Goal: Information Seeking & Learning: Learn about a topic

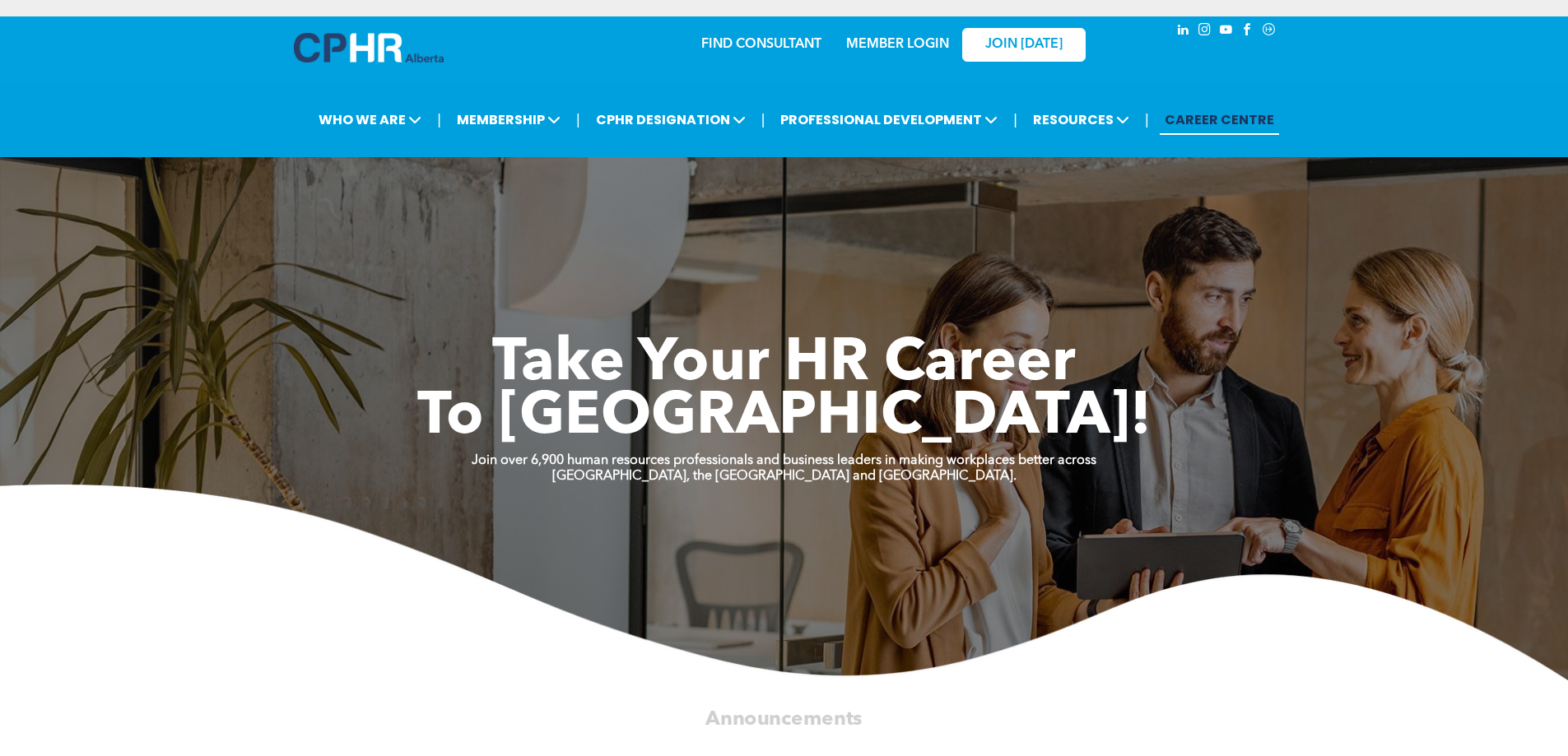
click at [903, 46] on link "MEMBER LOGIN" at bounding box center [898, 44] width 103 height 13
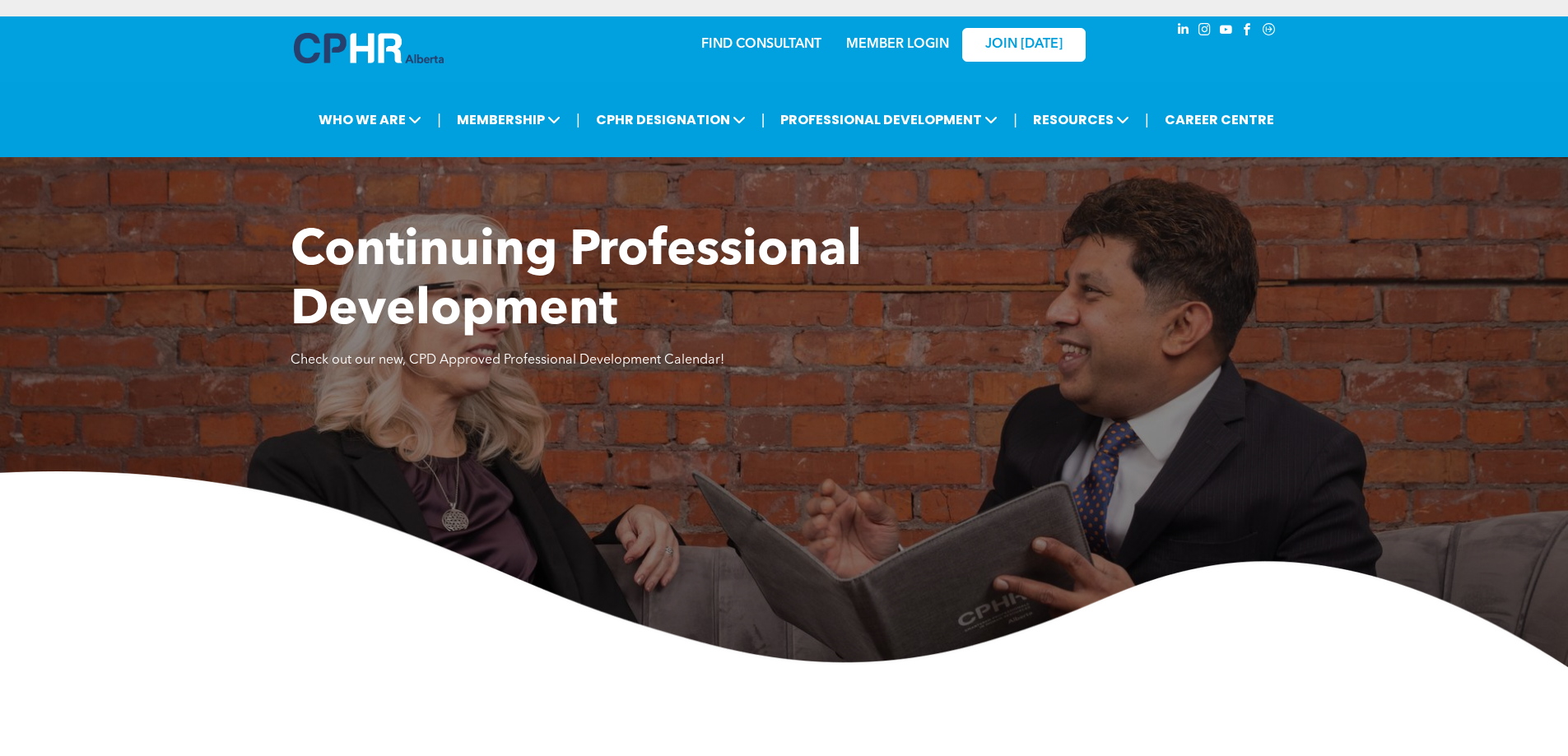
scroll to position [3133, 0]
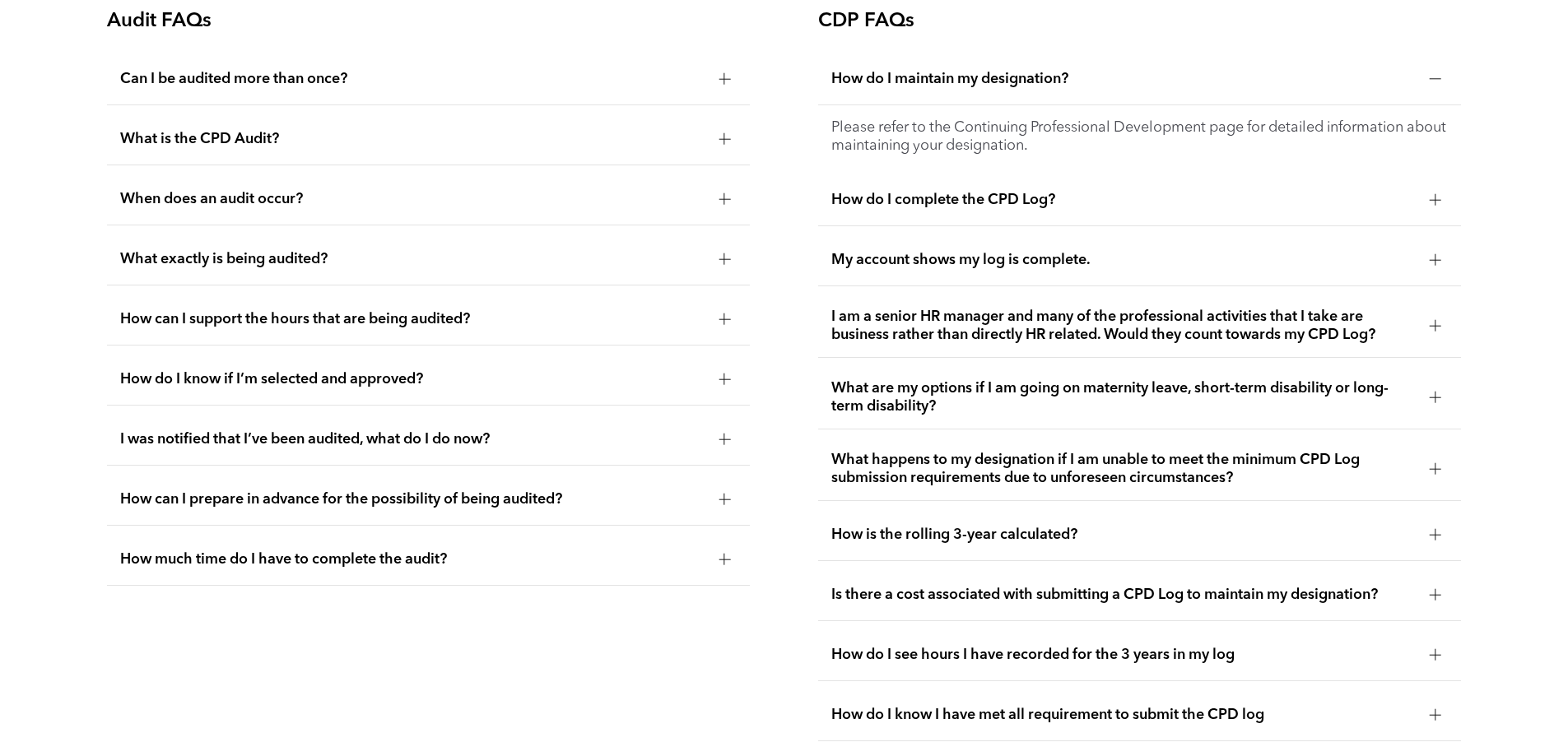
click at [950, 209] on span "How do I complete the CPD Log?" at bounding box center [1124, 200] width 585 height 18
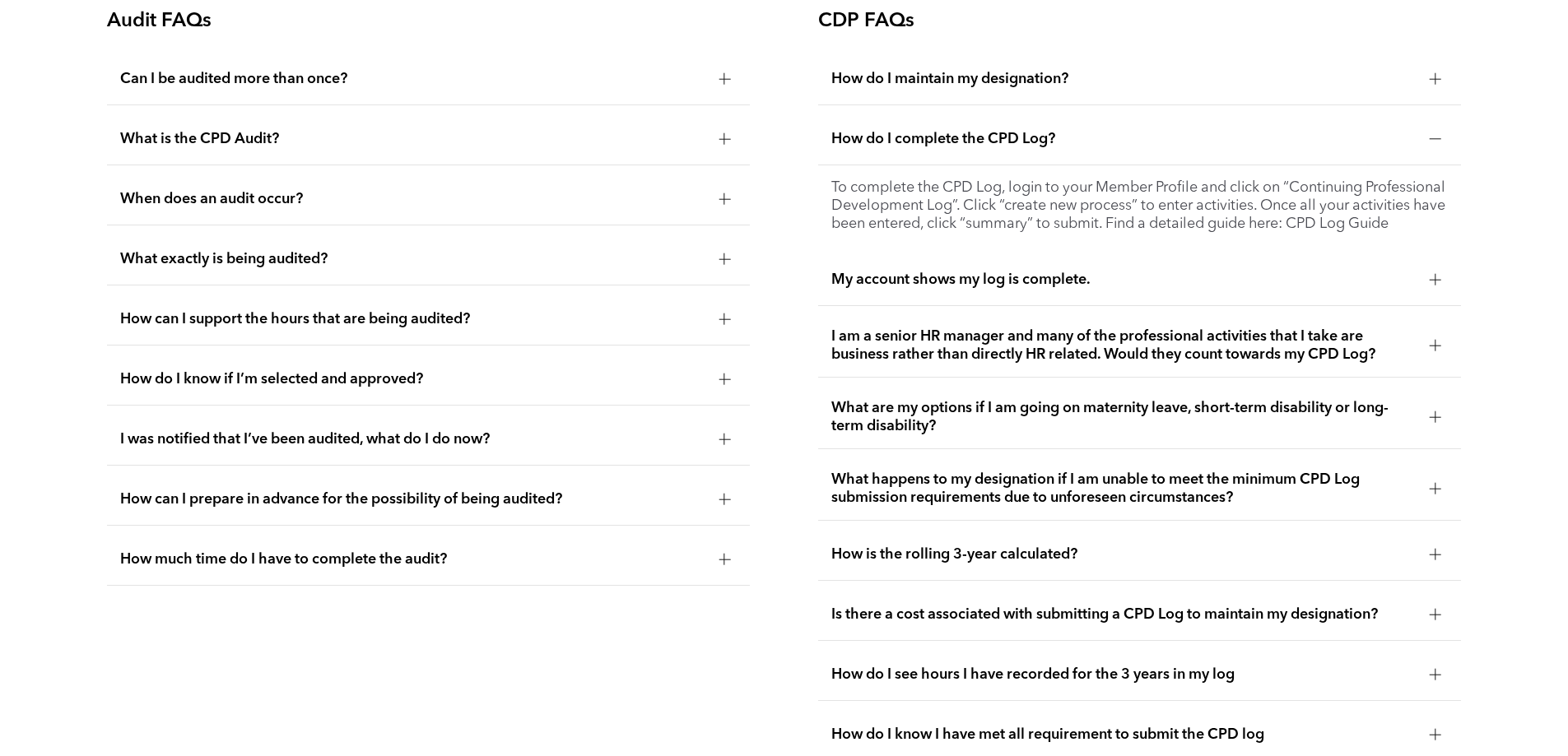
click at [1038, 300] on div "My account shows my log is complete." at bounding box center [1140, 279] width 643 height 52
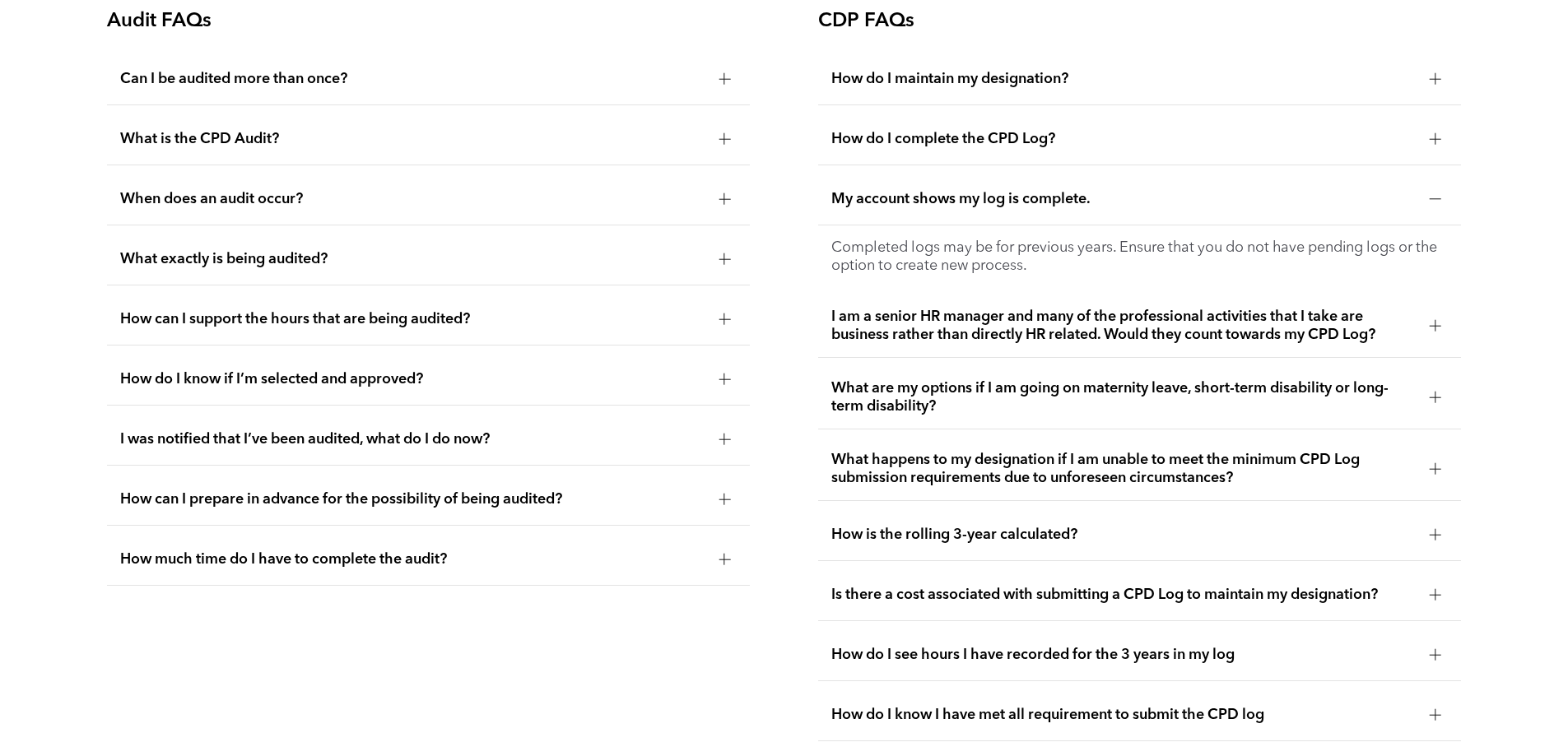
click at [1029, 339] on span "I am a senior HR manager and many of the professional activities that I take ar…" at bounding box center [1124, 325] width 585 height 37
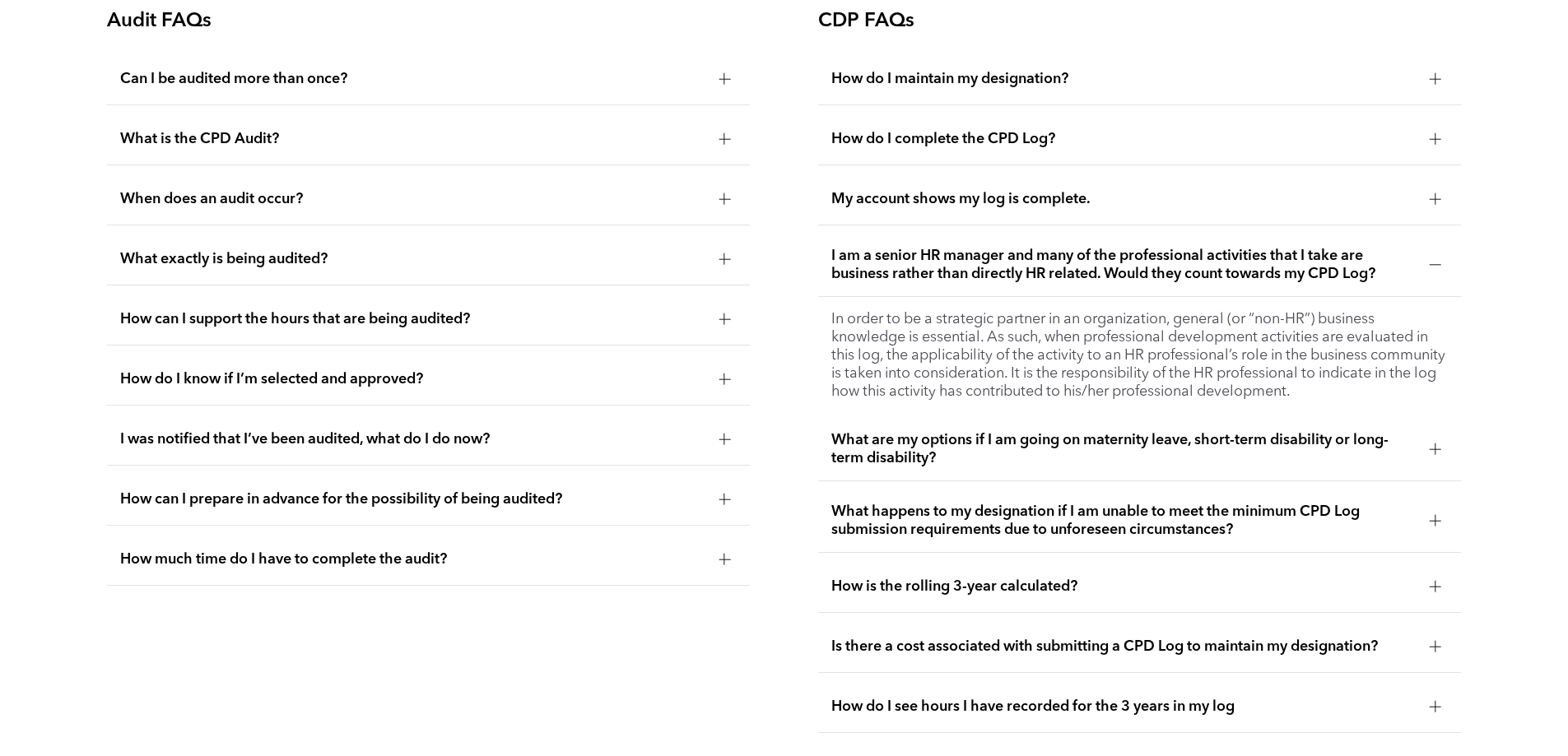
scroll to position [3214, 0]
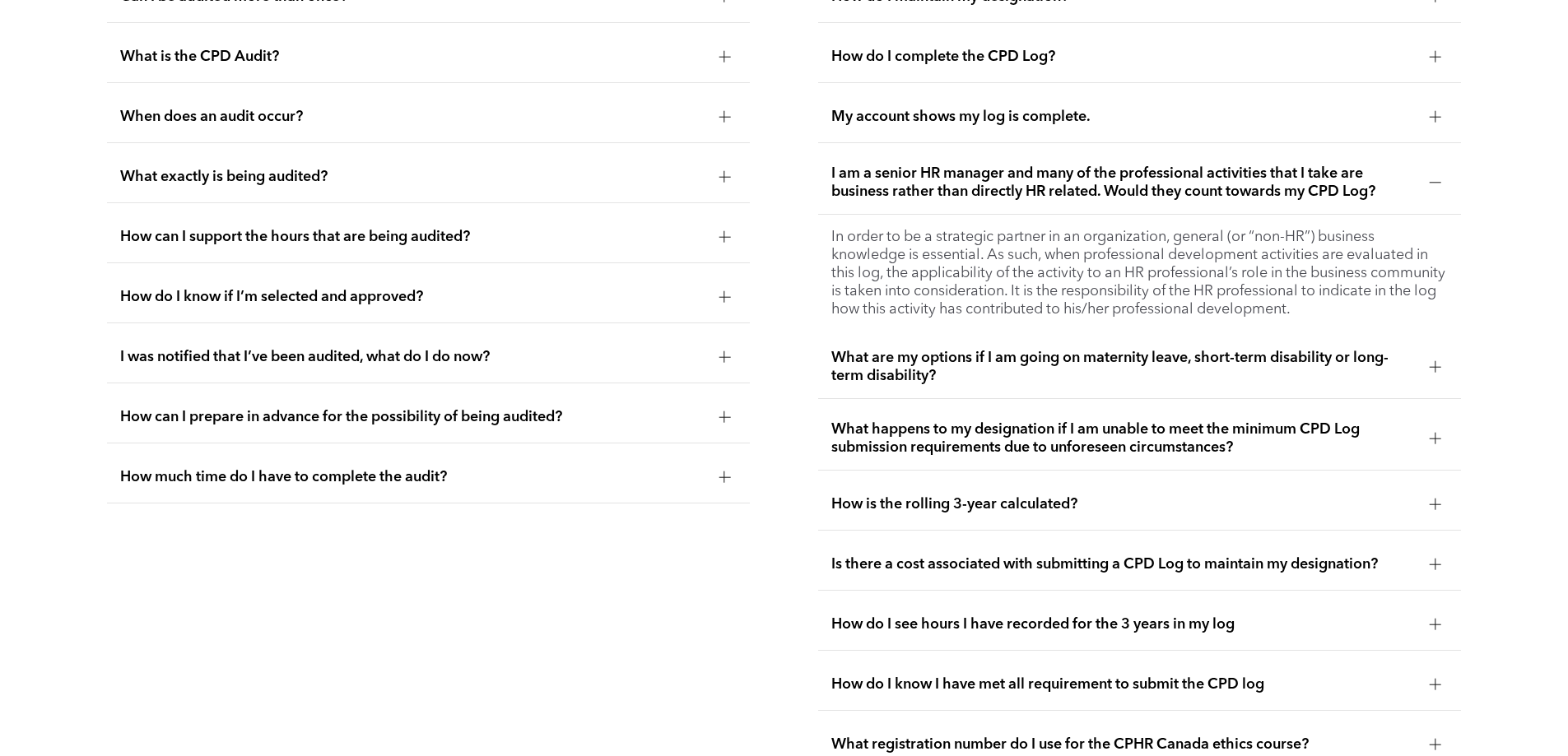
click at [964, 383] on span "What are my options if I am going on maternity leave, short-term disability or …" at bounding box center [1124, 366] width 585 height 37
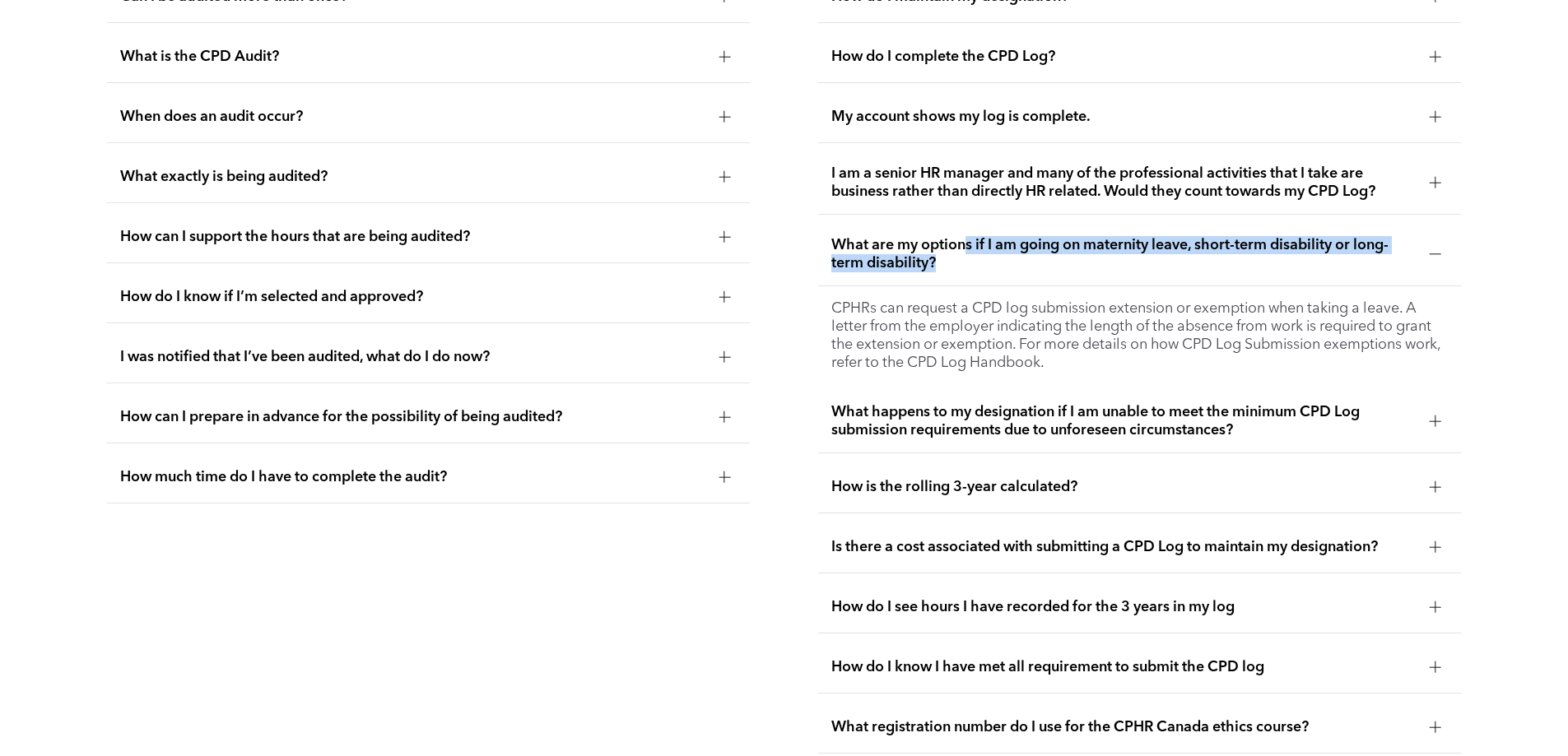
click at [982, 273] on span "What are my options if I am going on maternity leave, short-term disability or …" at bounding box center [1124, 254] width 585 height 37
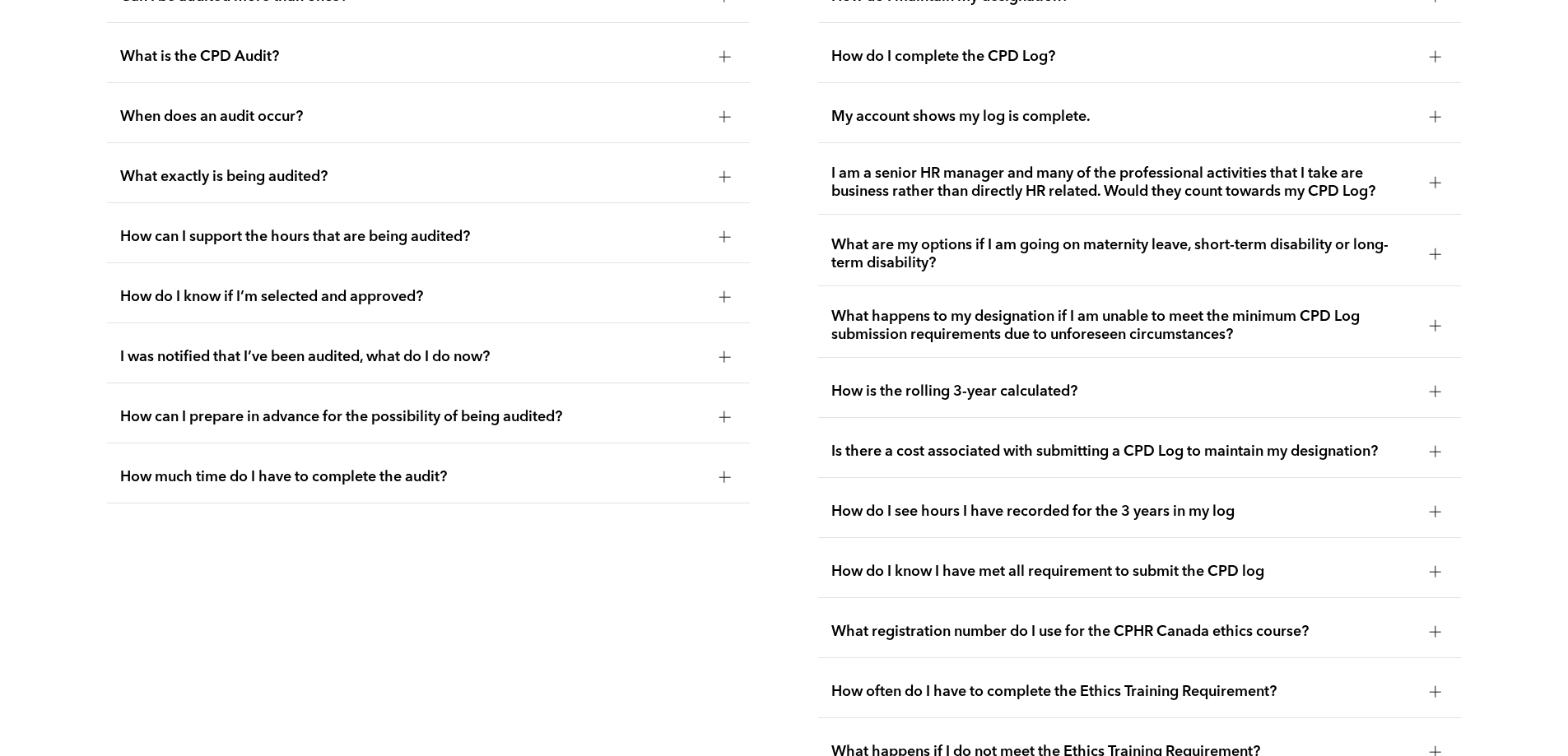
click at [982, 394] on div "How is the rolling 3-year calculated?" at bounding box center [1140, 392] width 643 height 52
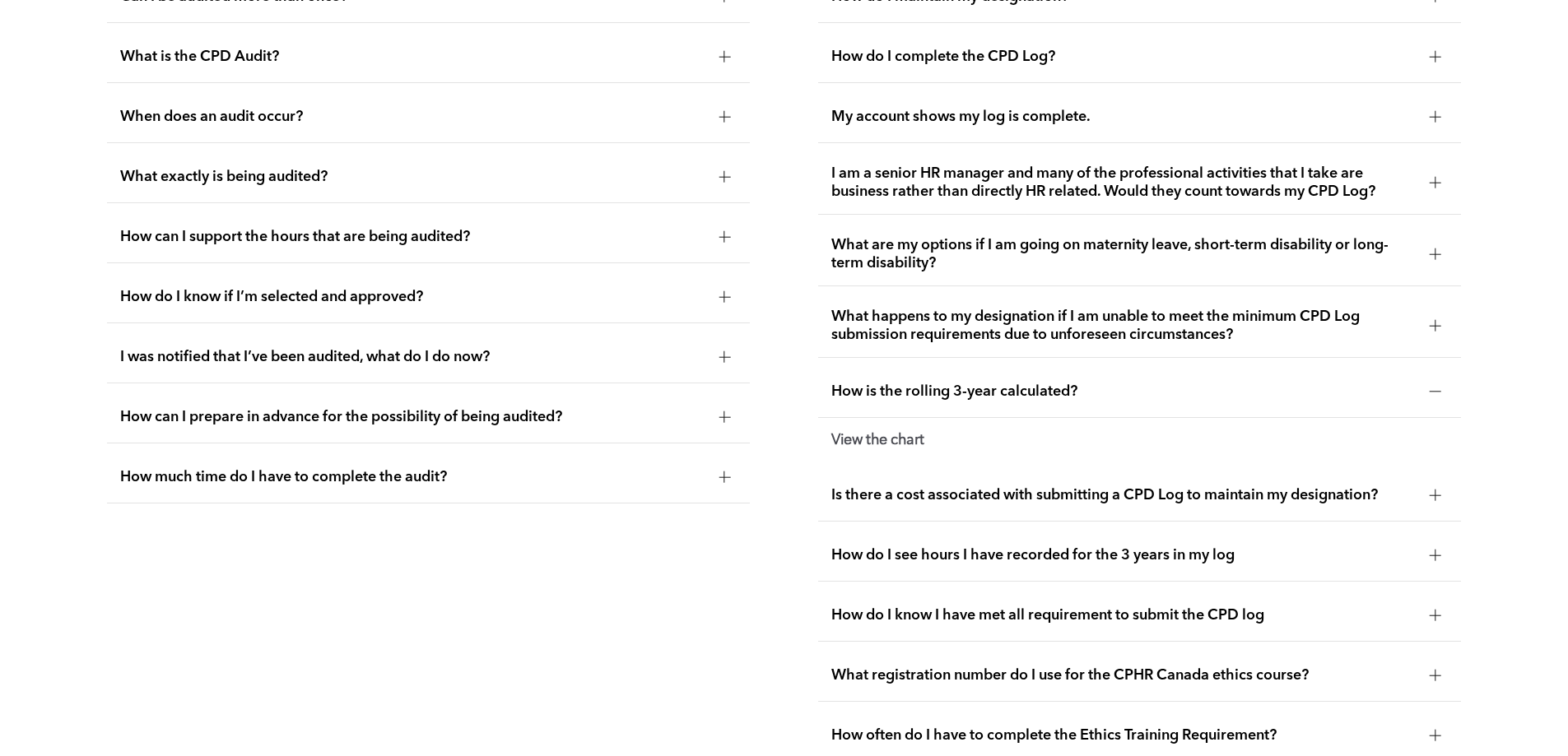
click at [895, 448] on strong "View the chart" at bounding box center [877, 440] width 93 height 15
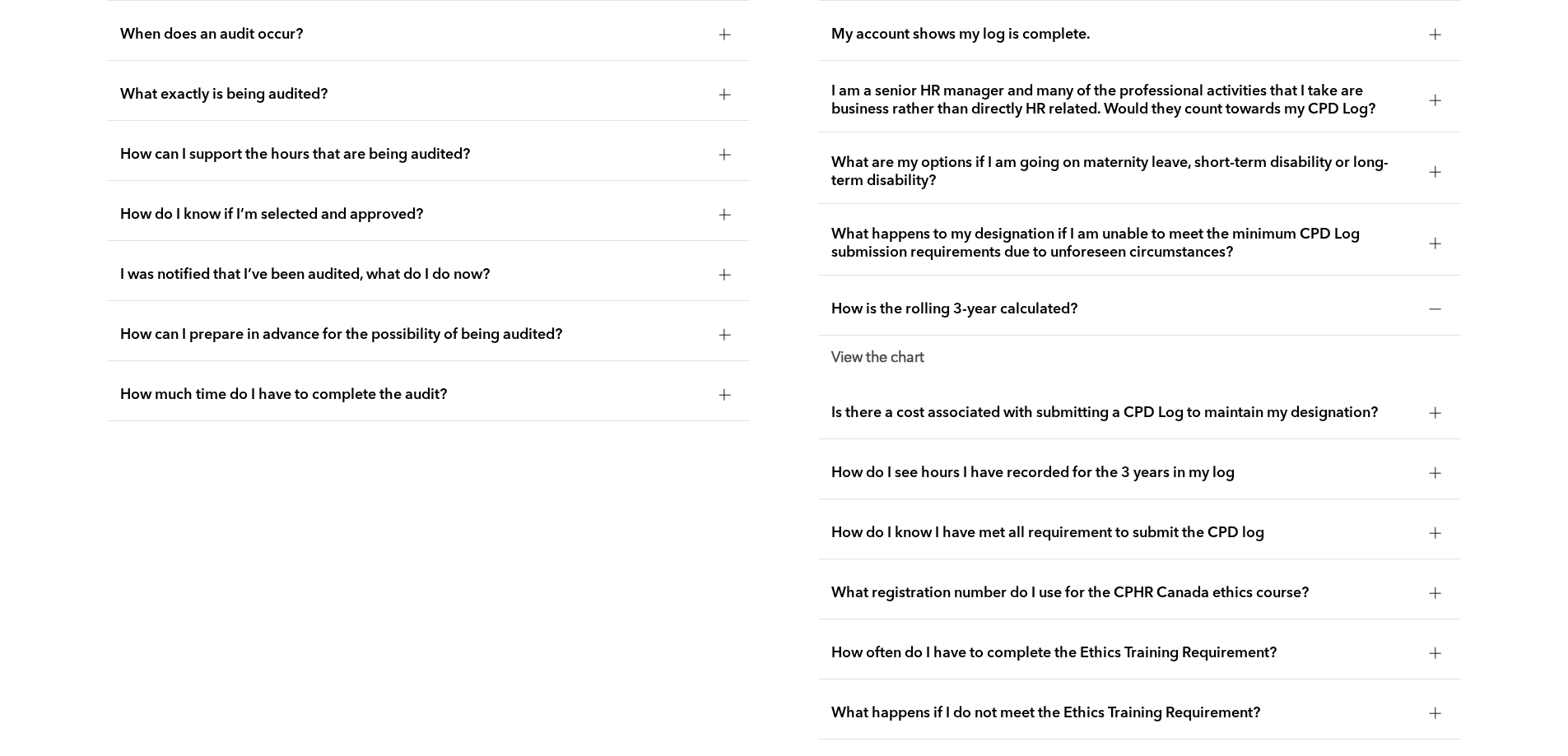
click at [964, 419] on div "Is there a cost associated with submitting a CPD Log to maintain my designation?" at bounding box center [1140, 413] width 643 height 52
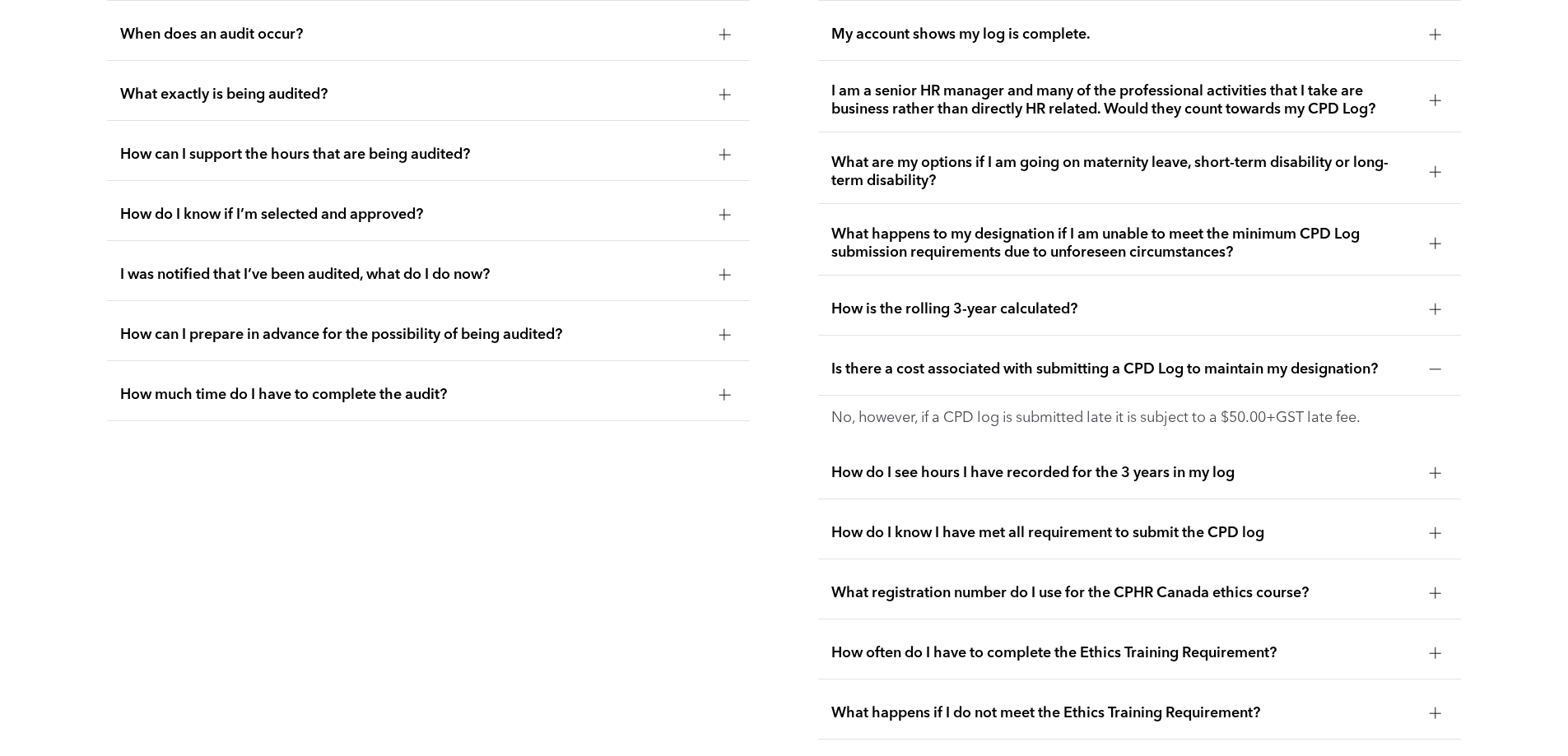
click at [992, 378] on span "Is there a cost associated with submitting a CPD Log to maintain my designation?" at bounding box center [1124, 369] width 585 height 18
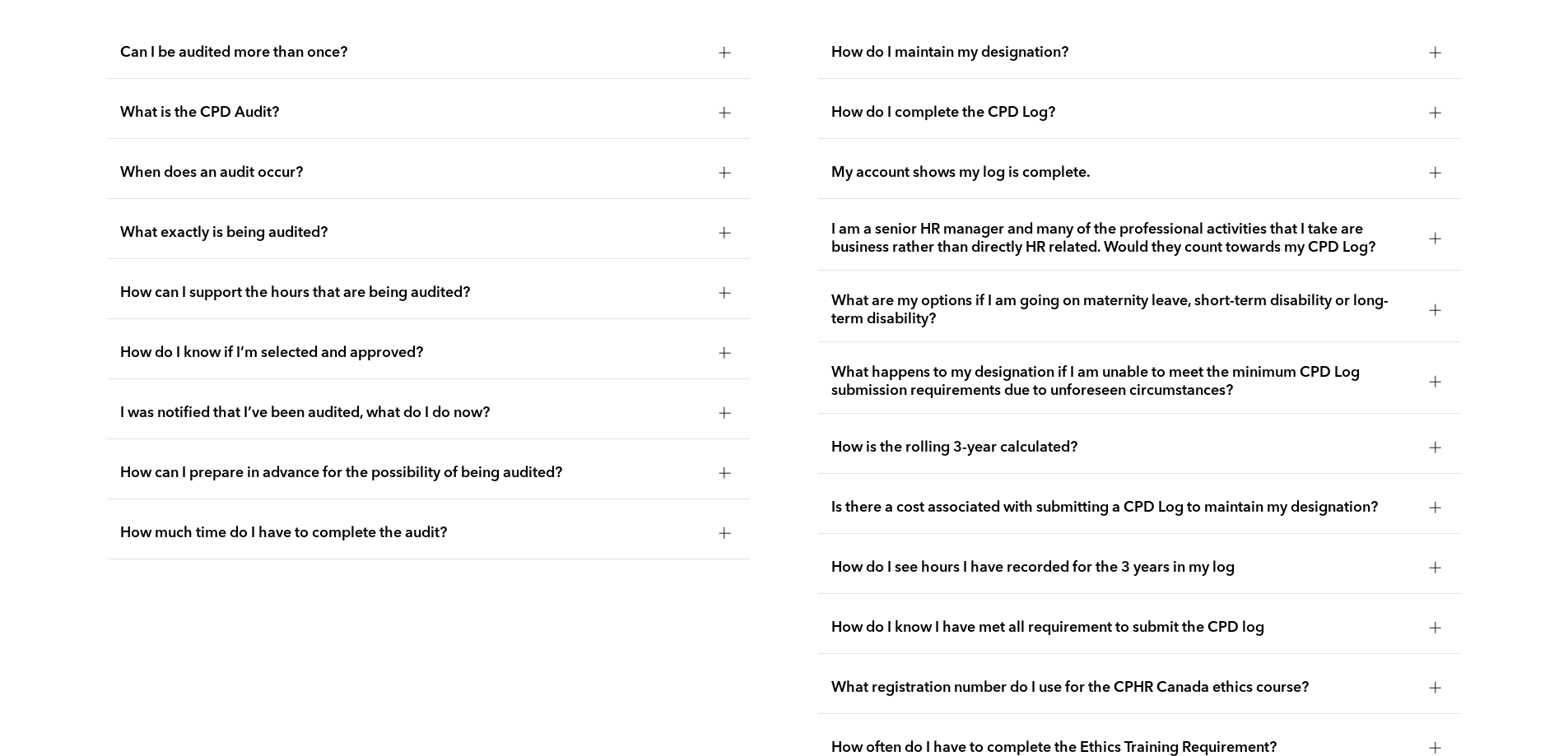
scroll to position [3133, 0]
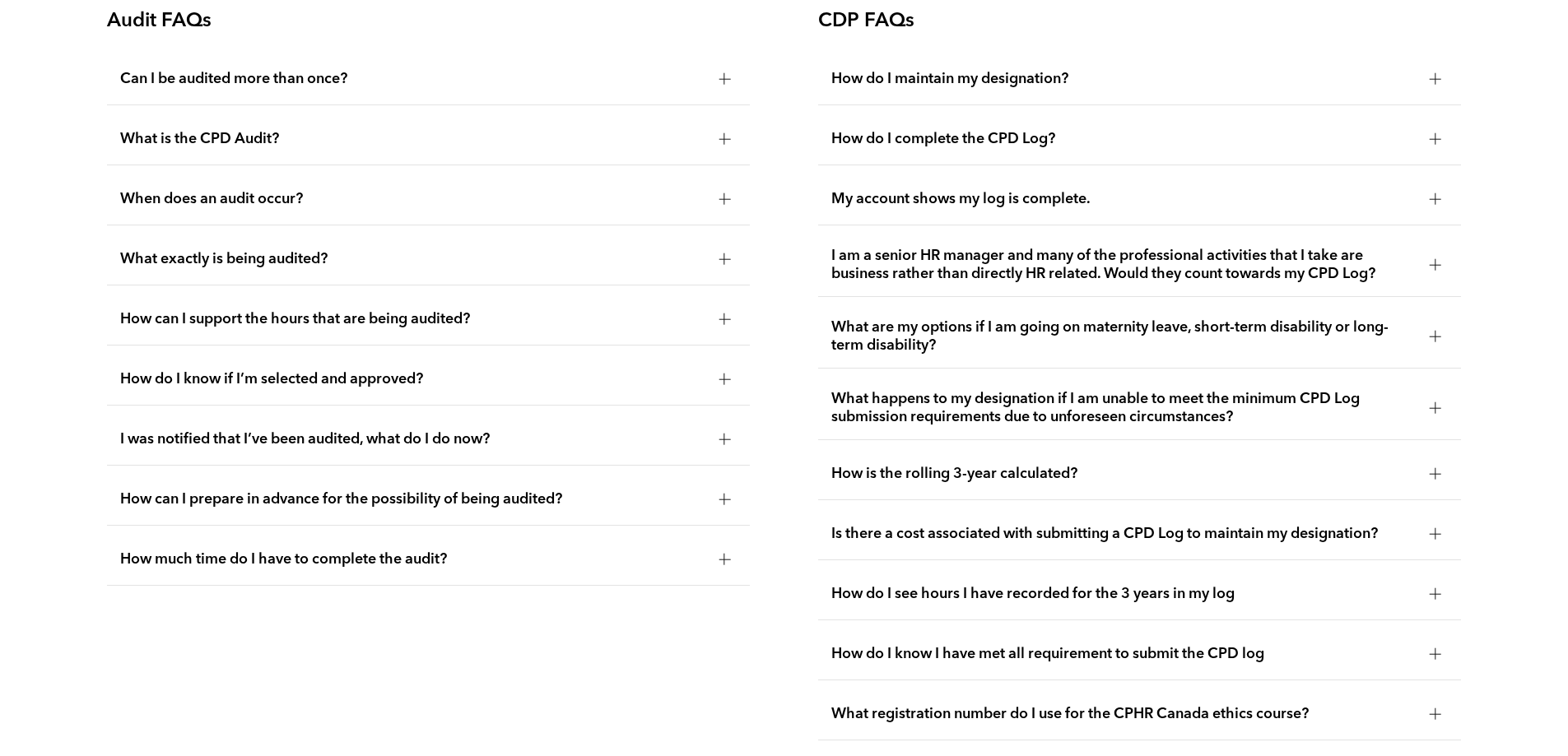
click at [346, 88] on span "Can I be audited more than once?" at bounding box center [412, 79] width 585 height 18
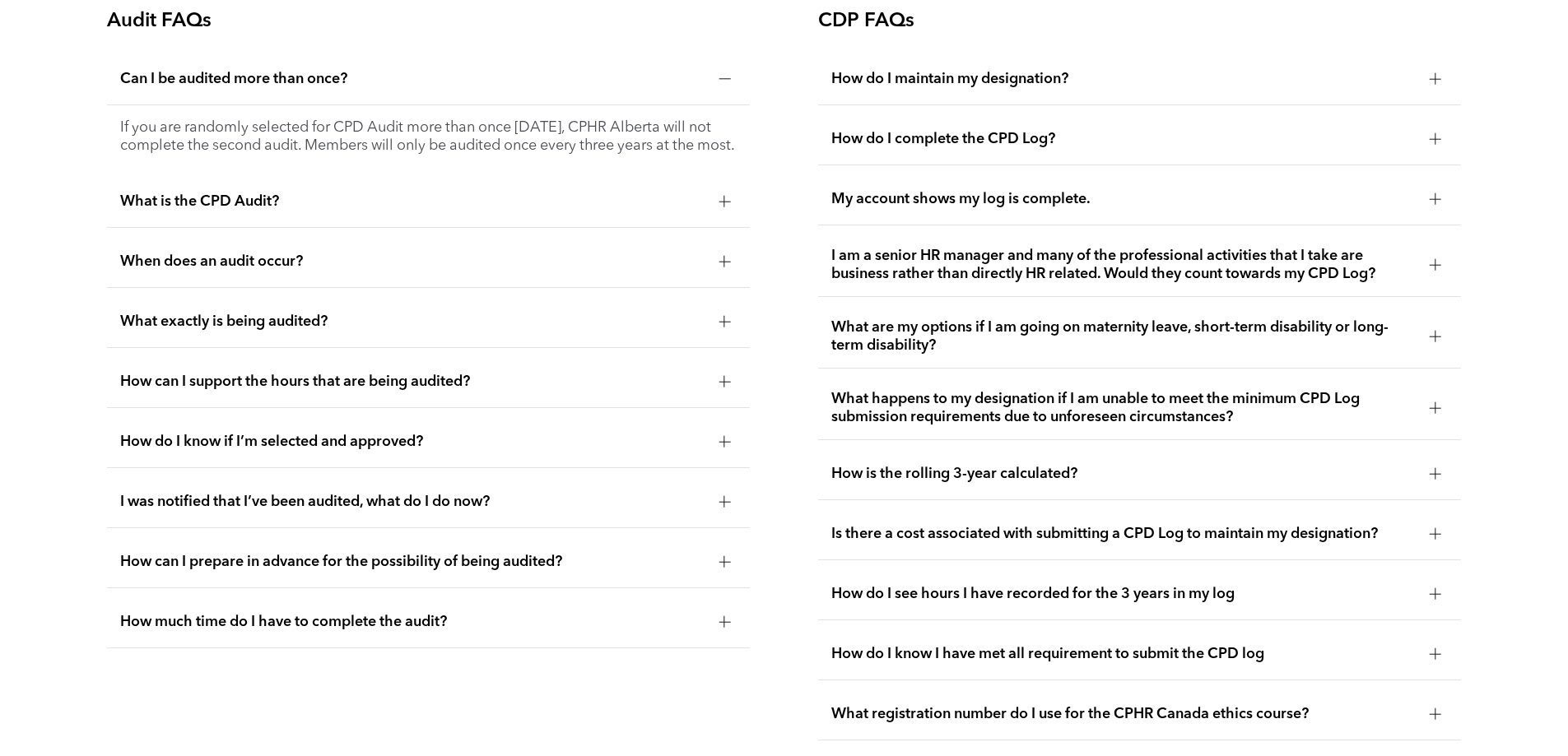
click at [346, 88] on span "Can I be audited more than once?" at bounding box center [412, 79] width 585 height 18
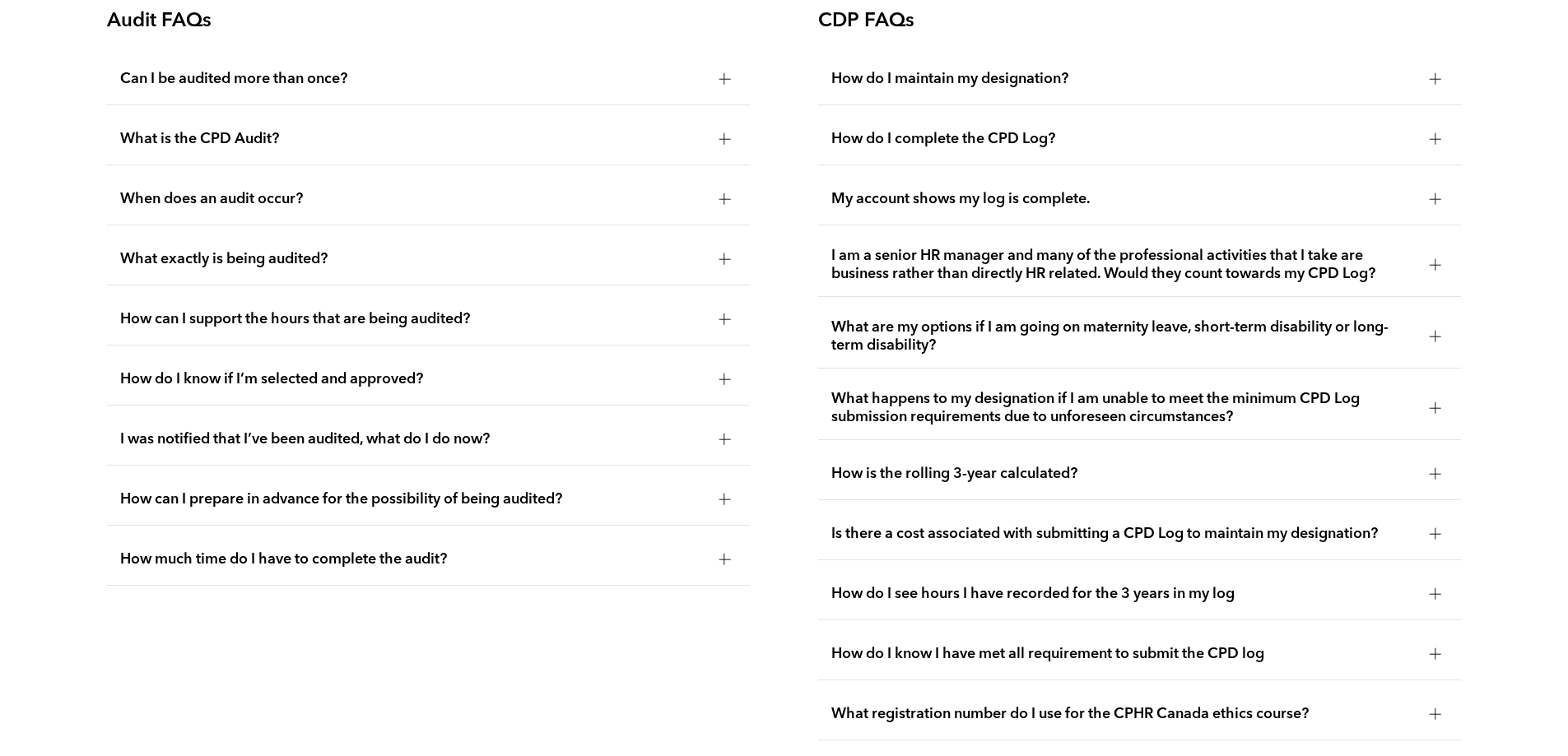
click at [179, 185] on ul "Can I be audited more than once? If you are randomly selected for CPD Audit mor…" at bounding box center [428, 319] width 643 height 532
click at [172, 165] on div "What is the CPD Audit?" at bounding box center [428, 139] width 643 height 52
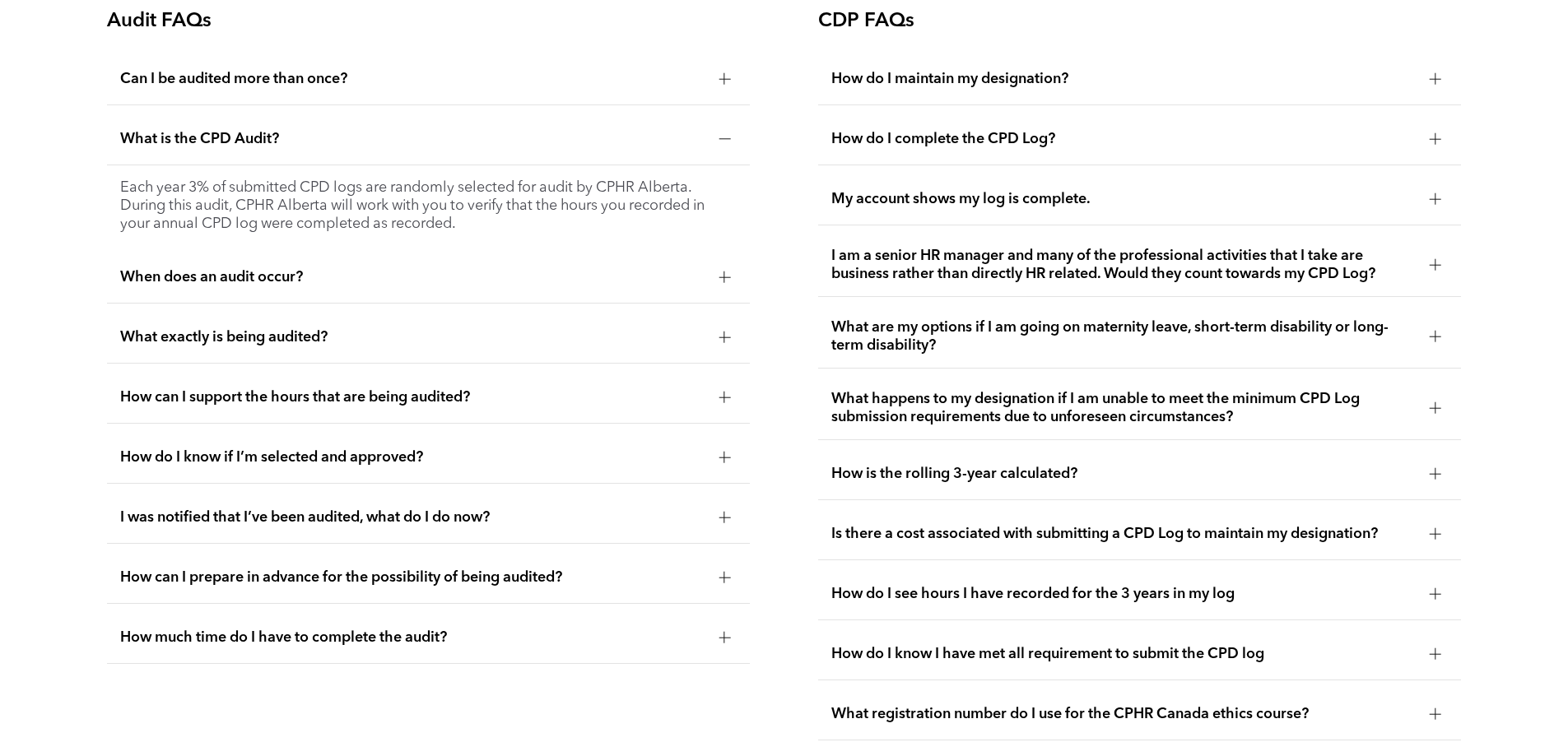
click at [172, 165] on div "What is the CPD Audit?" at bounding box center [428, 139] width 643 height 52
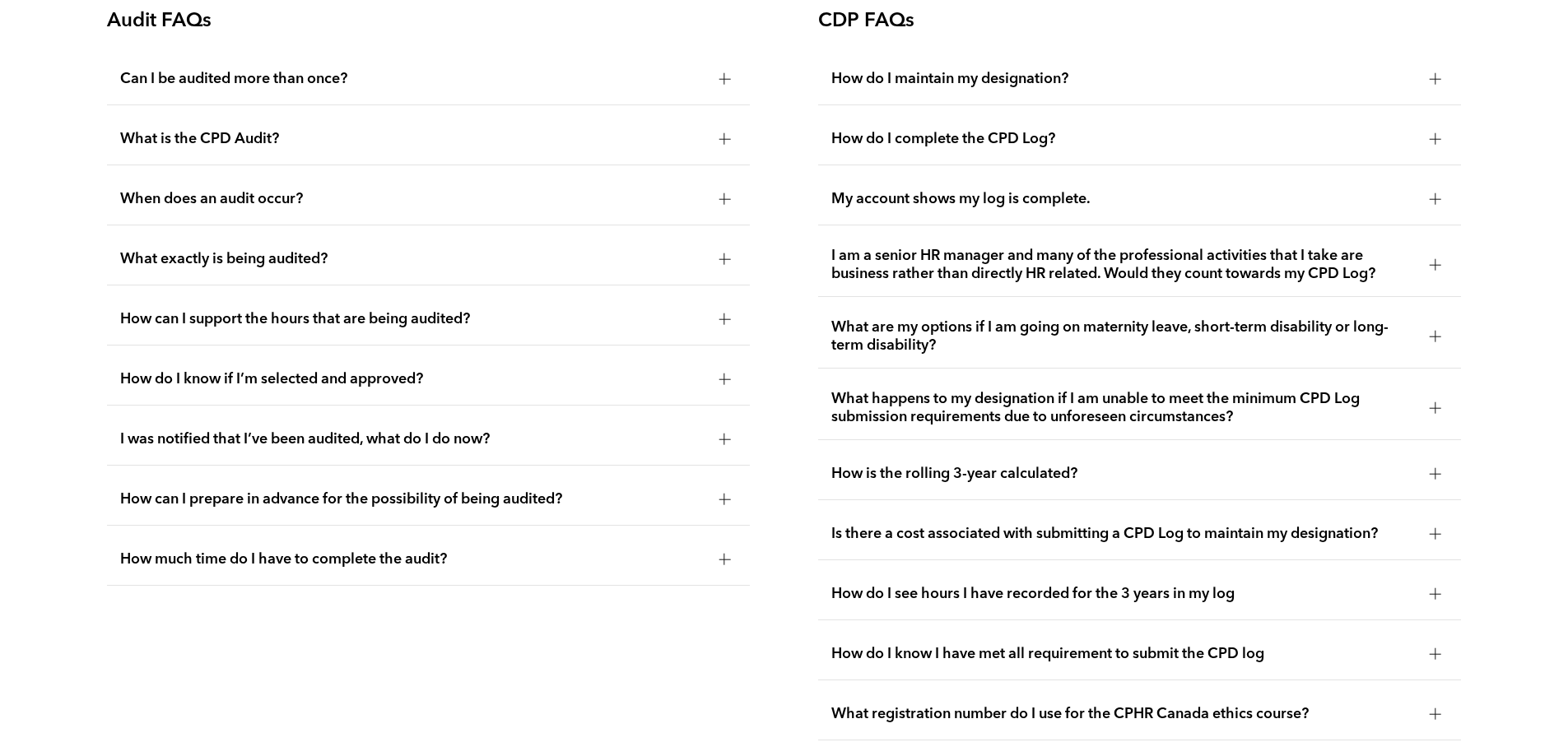
click at [160, 202] on div "When does an audit occur?" at bounding box center [428, 199] width 643 height 52
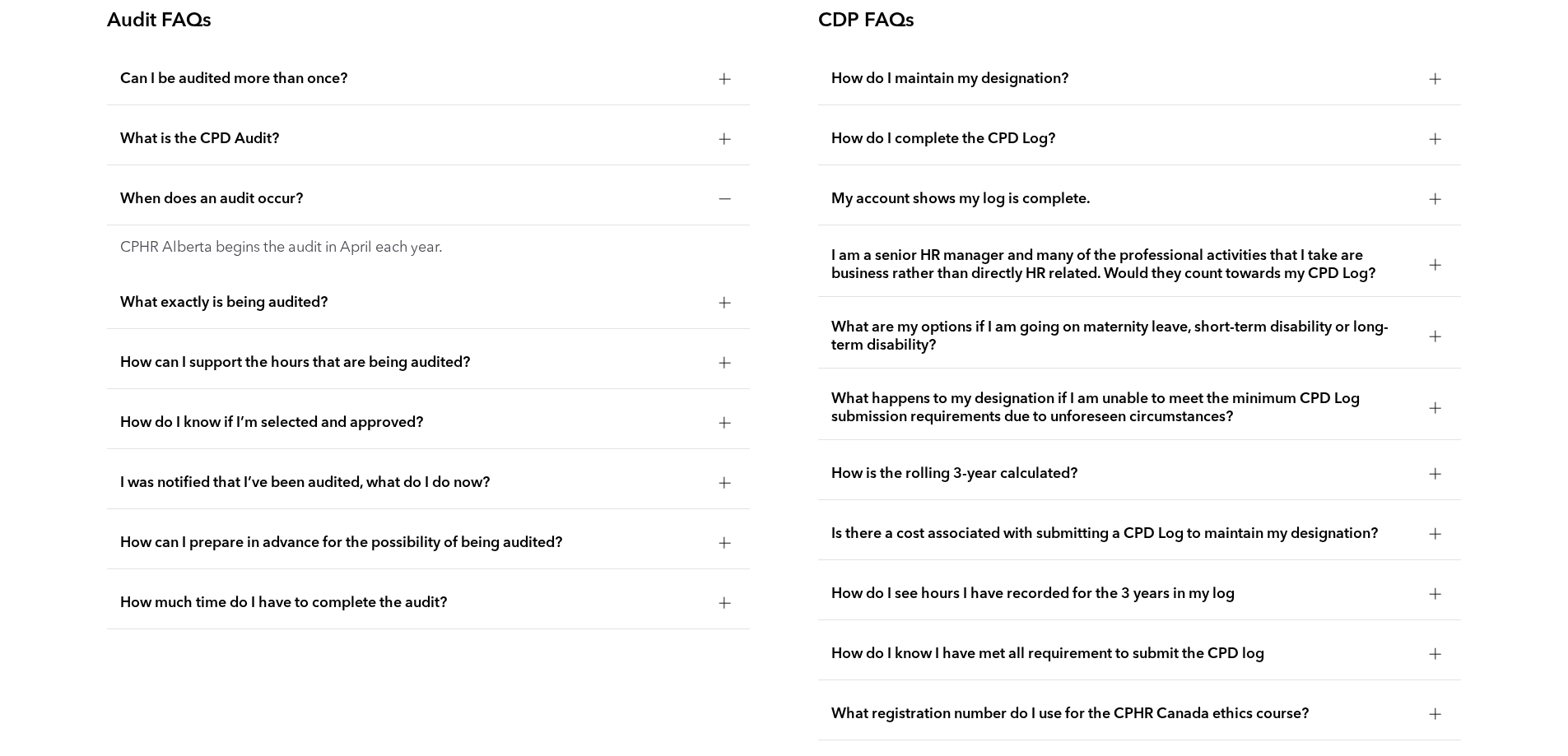
click at [160, 202] on div "When does an audit occur?" at bounding box center [428, 199] width 643 height 52
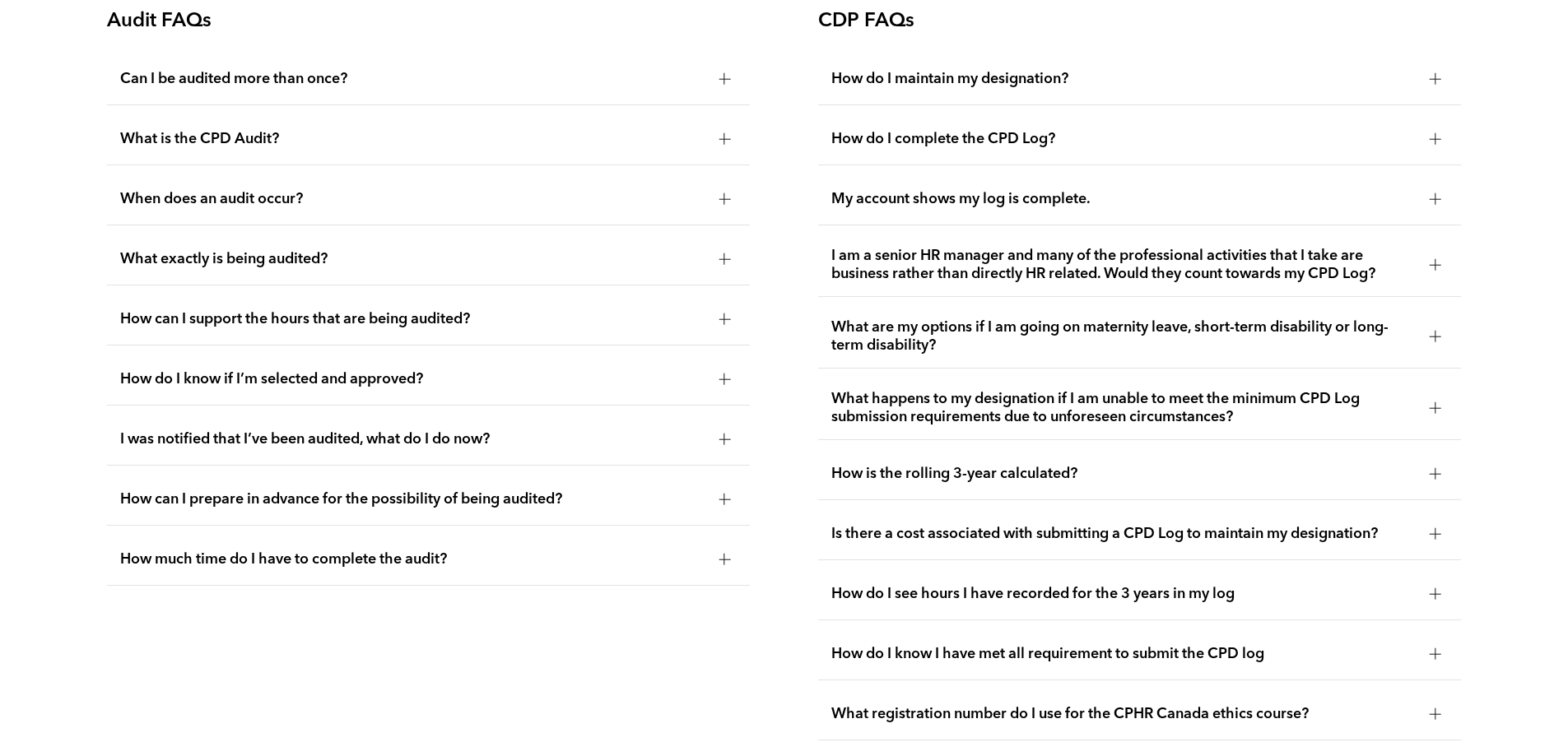
click at [141, 268] on span "What exactly is being audited?" at bounding box center [412, 259] width 585 height 18
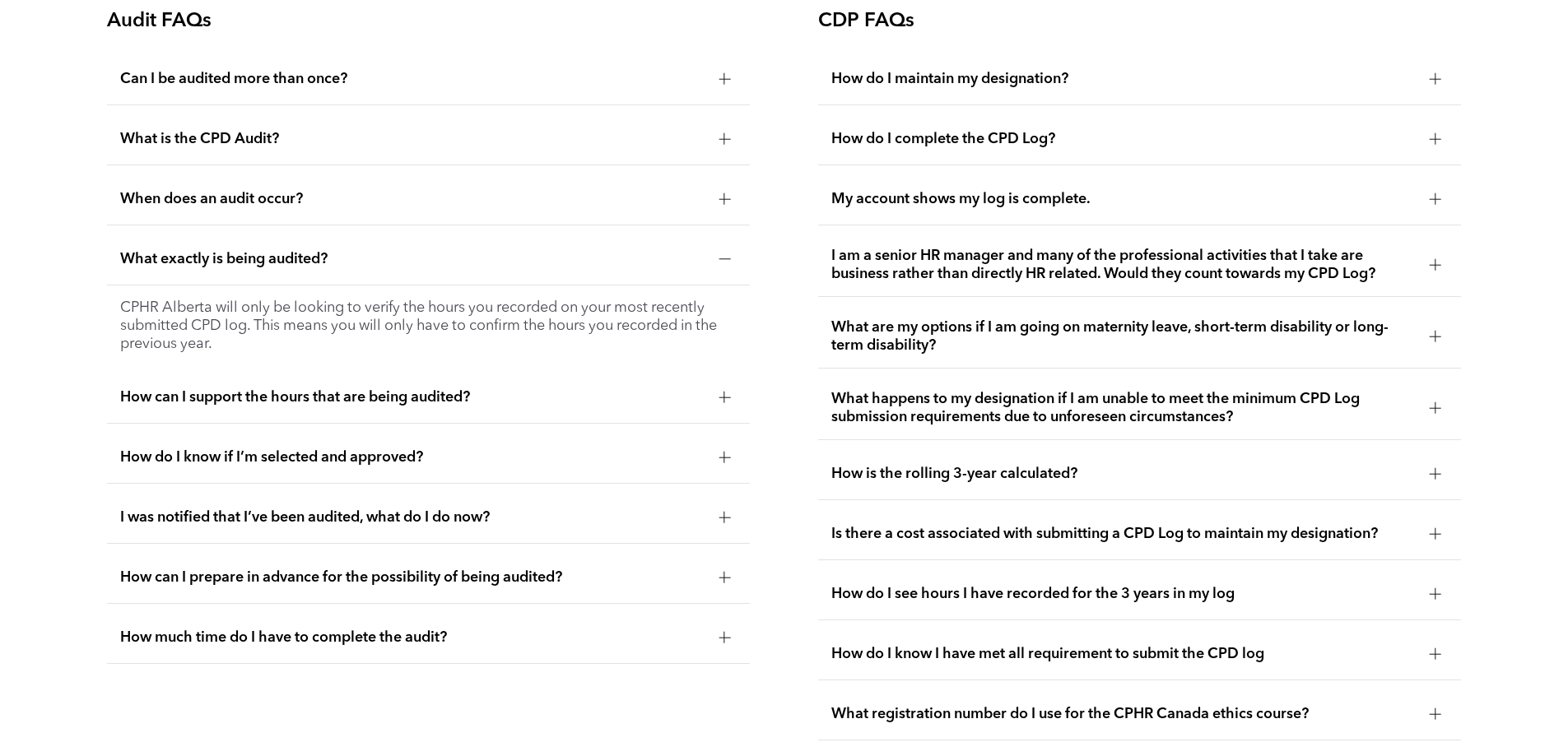
click at [141, 268] on span "What exactly is being audited?" at bounding box center [412, 259] width 585 height 18
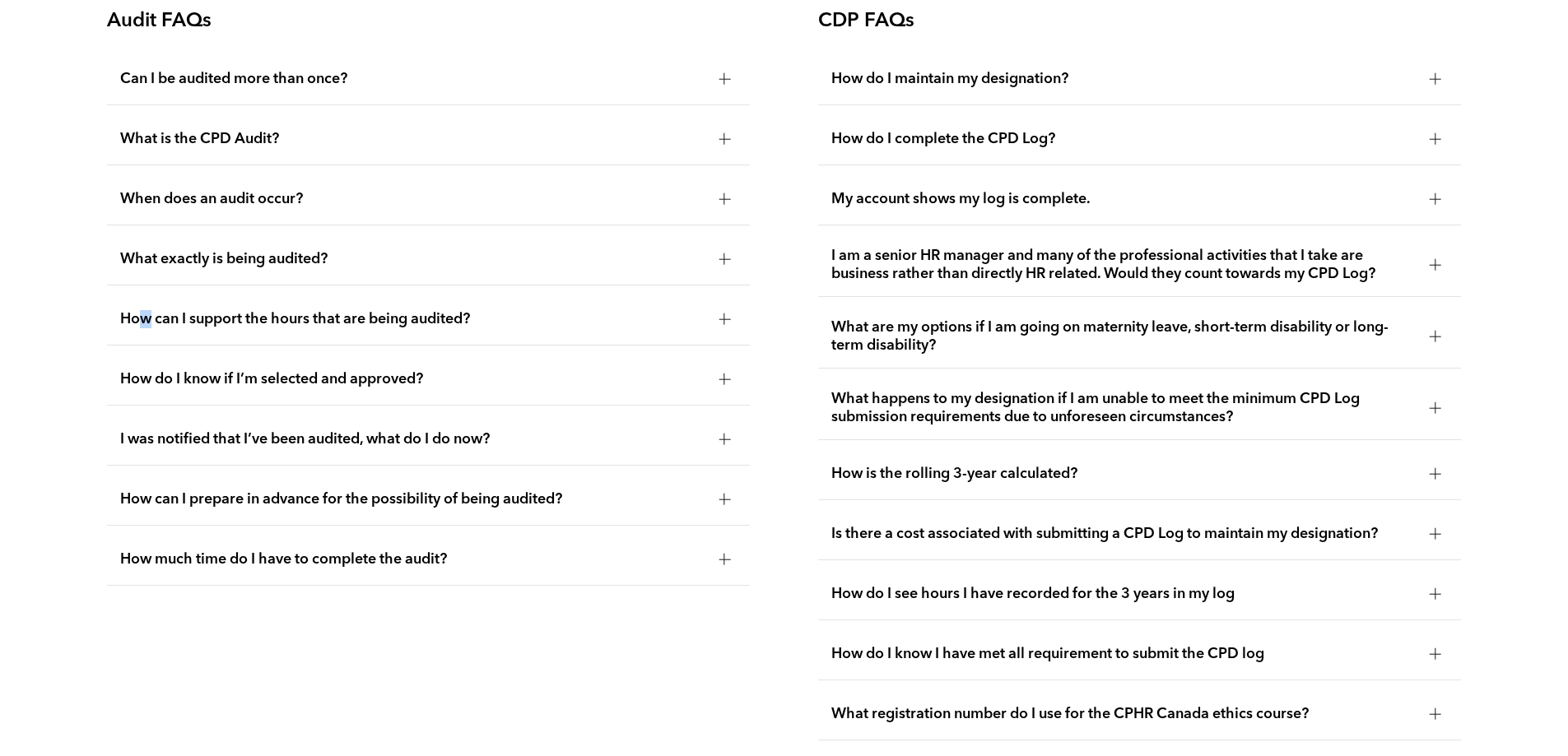
click at [147, 328] on span "How can I support the hours that are being audited?" at bounding box center [412, 319] width 585 height 18
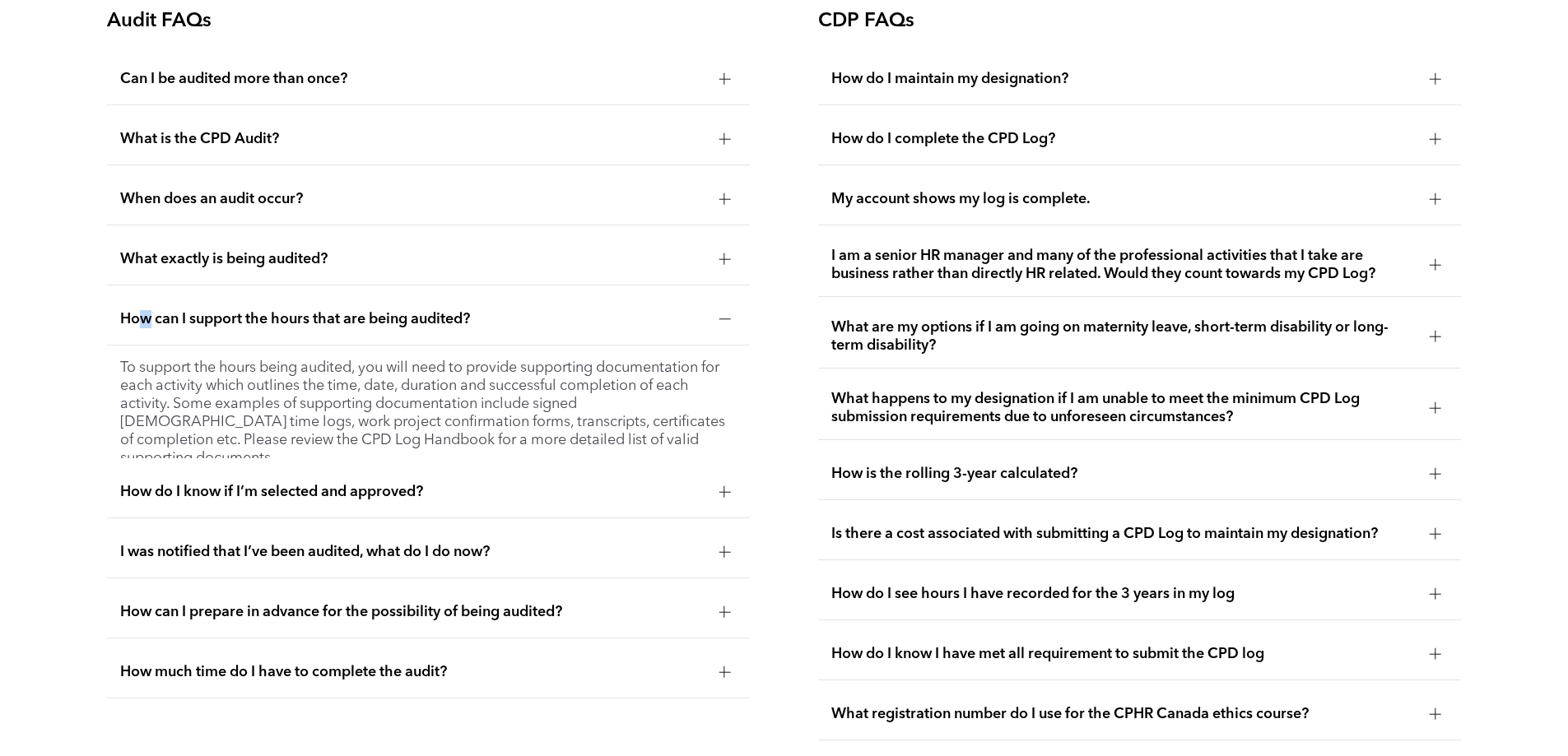
click at [147, 328] on span "How can I support the hours that are being audited?" at bounding box center [412, 319] width 585 height 18
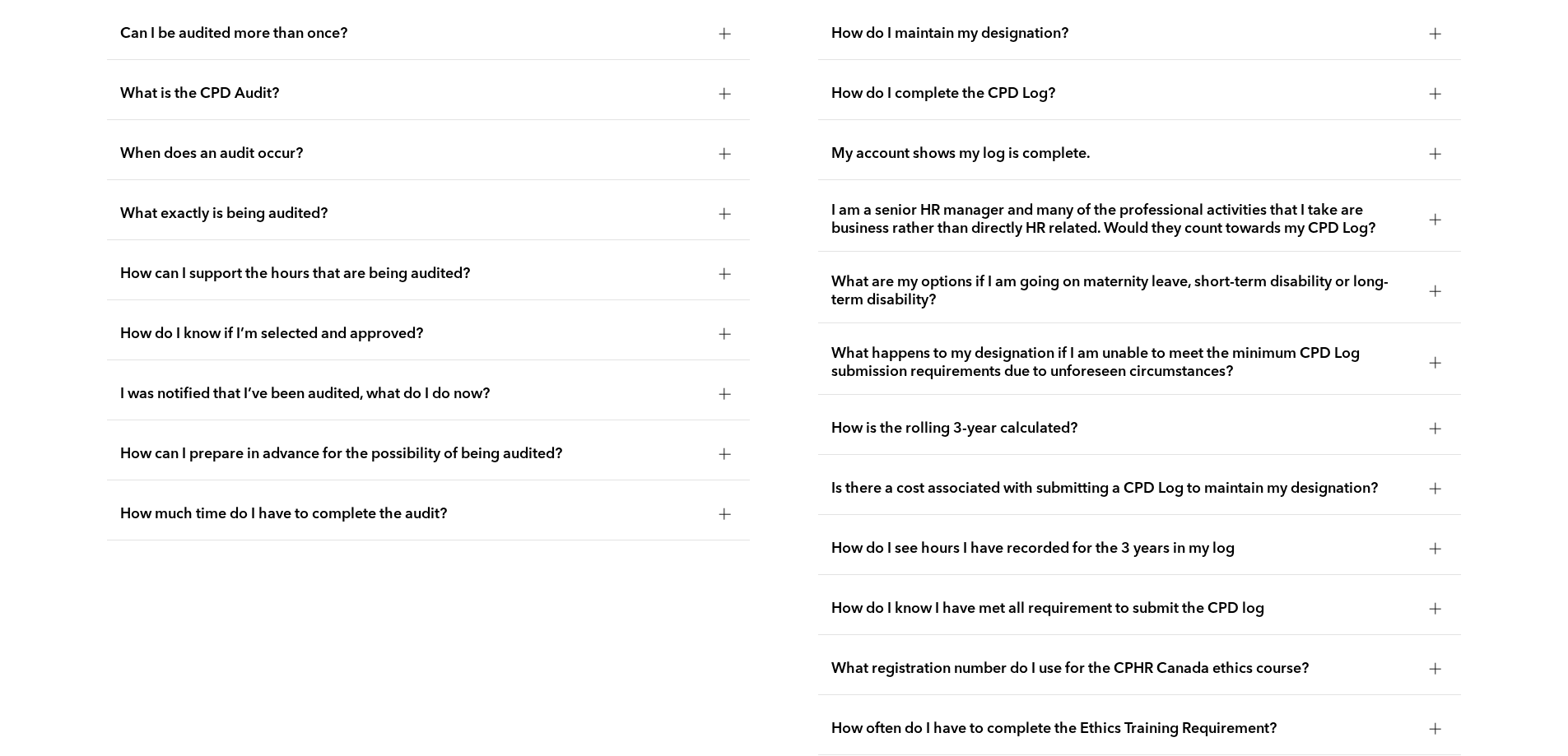
scroll to position [3214, 0]
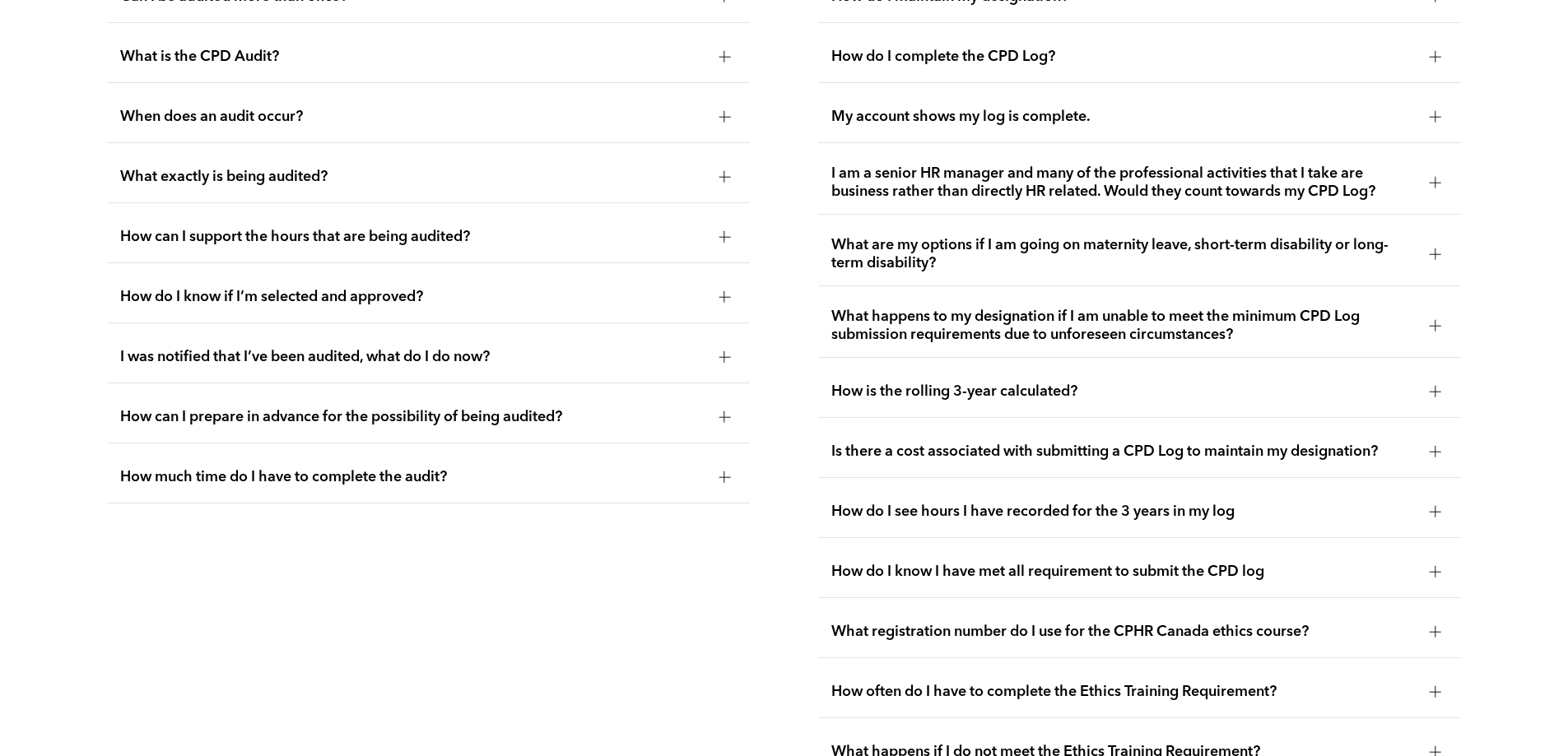
click at [362, 426] on span "How can I prepare in advance for the possibility of being audited?" at bounding box center [412, 417] width 585 height 18
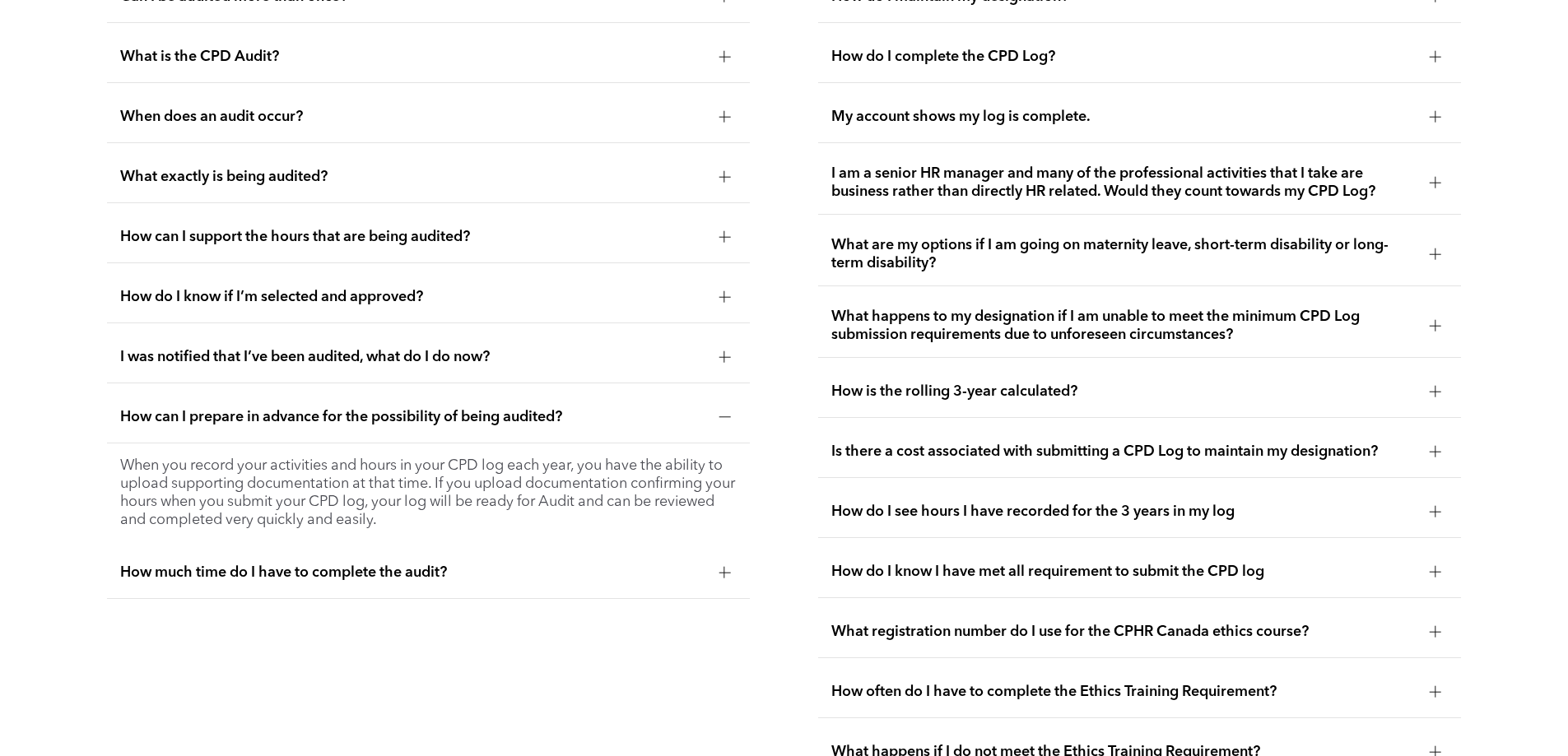
click at [362, 426] on span "How can I prepare in advance for the possibility of being audited?" at bounding box center [412, 417] width 585 height 18
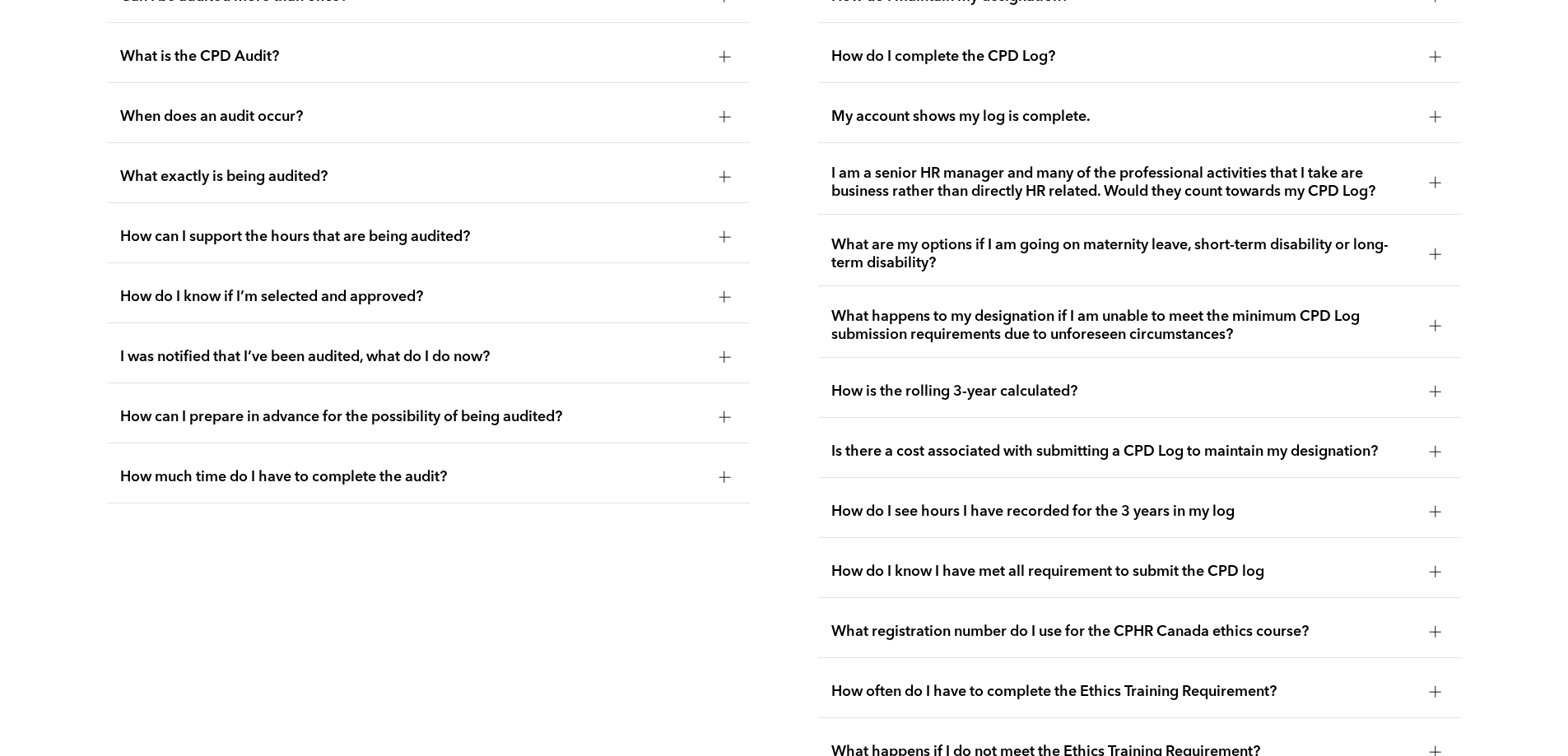
click at [361, 486] on span "How much time do I have to complete the audit?" at bounding box center [412, 477] width 585 height 18
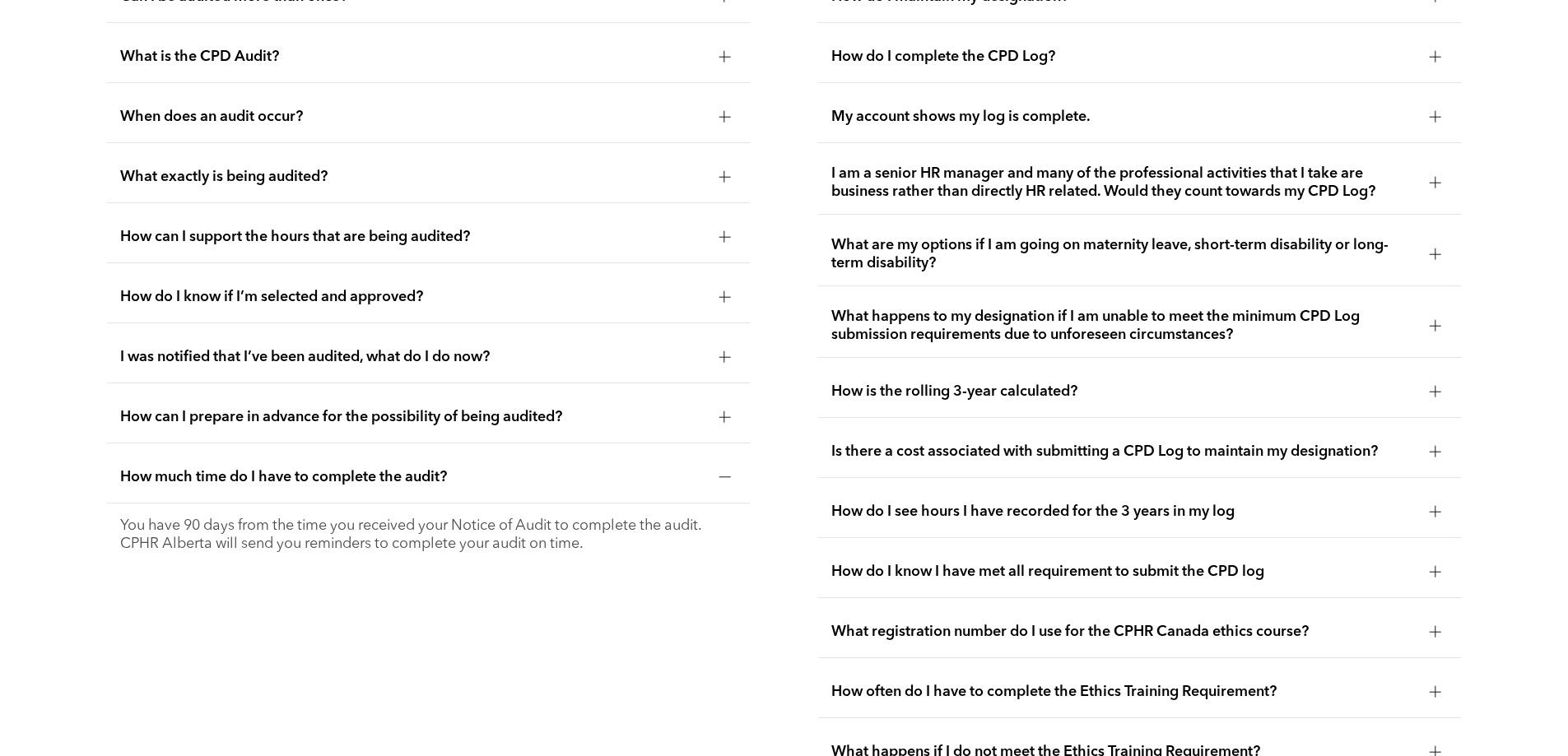
click at [359, 486] on span "How much time do I have to complete the audit?" at bounding box center [412, 477] width 585 height 18
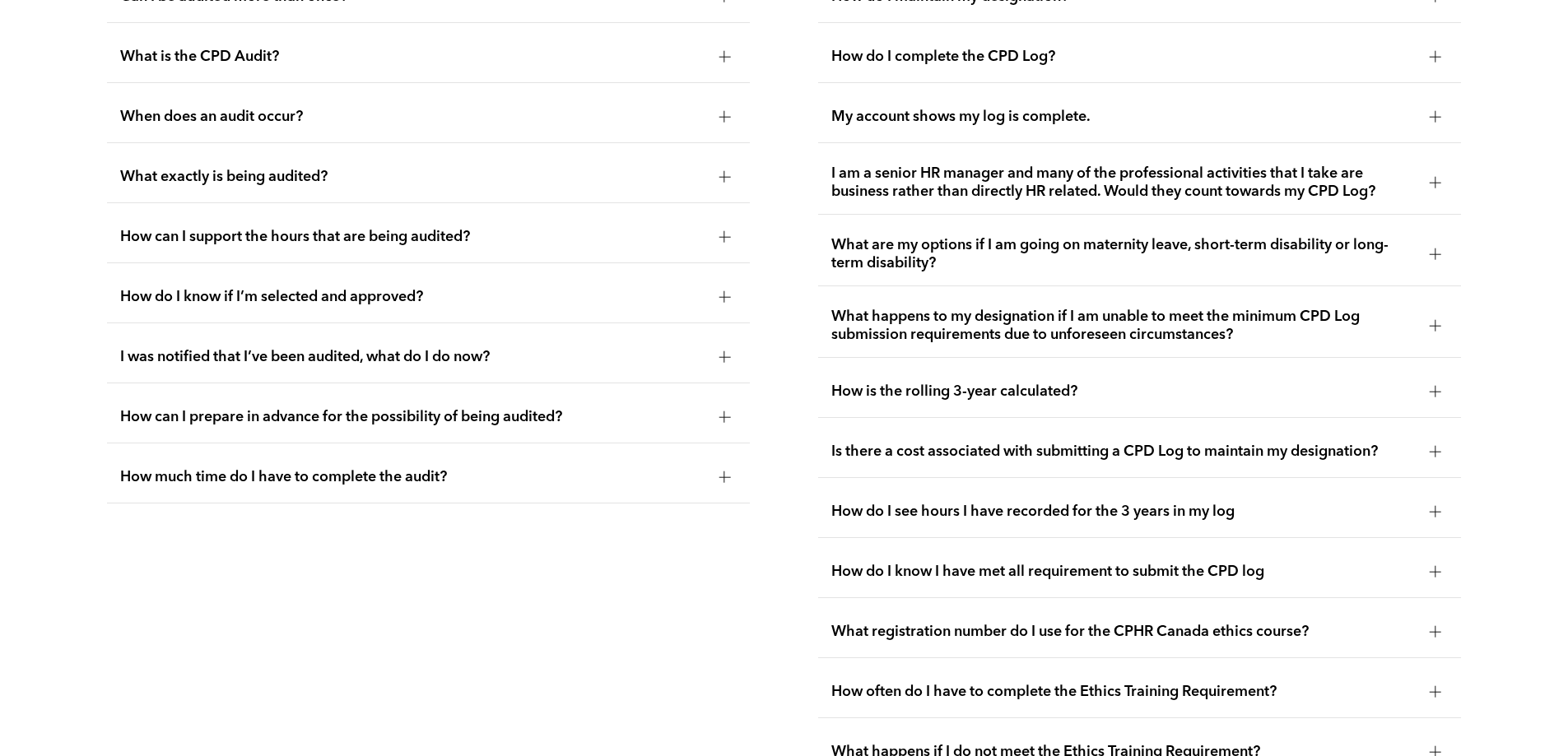
click at [376, 323] on div "How do I know if I’m selected and approved?" at bounding box center [428, 297] width 643 height 52
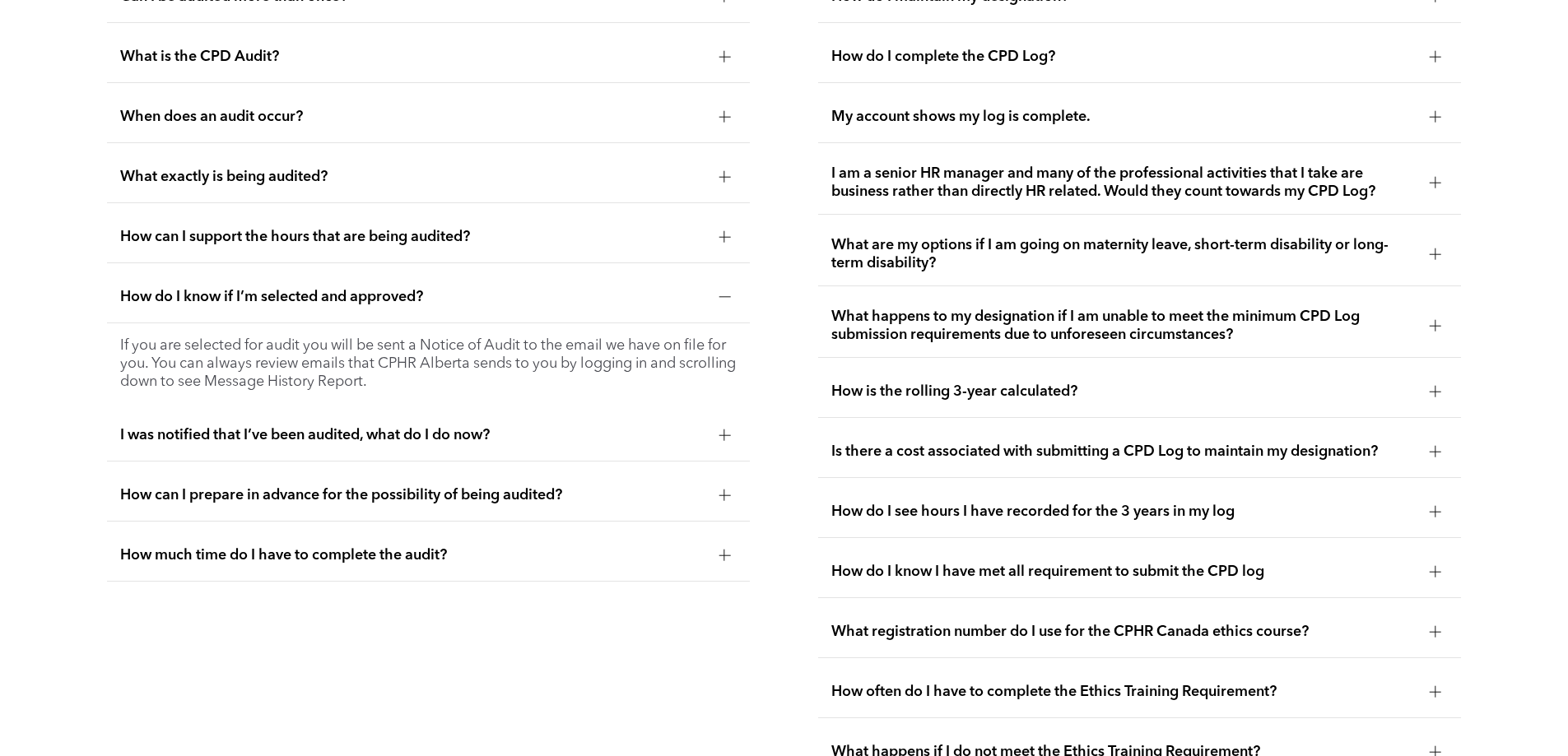
click at [376, 323] on div "How do I know if I’m selected and approved?" at bounding box center [428, 297] width 643 height 52
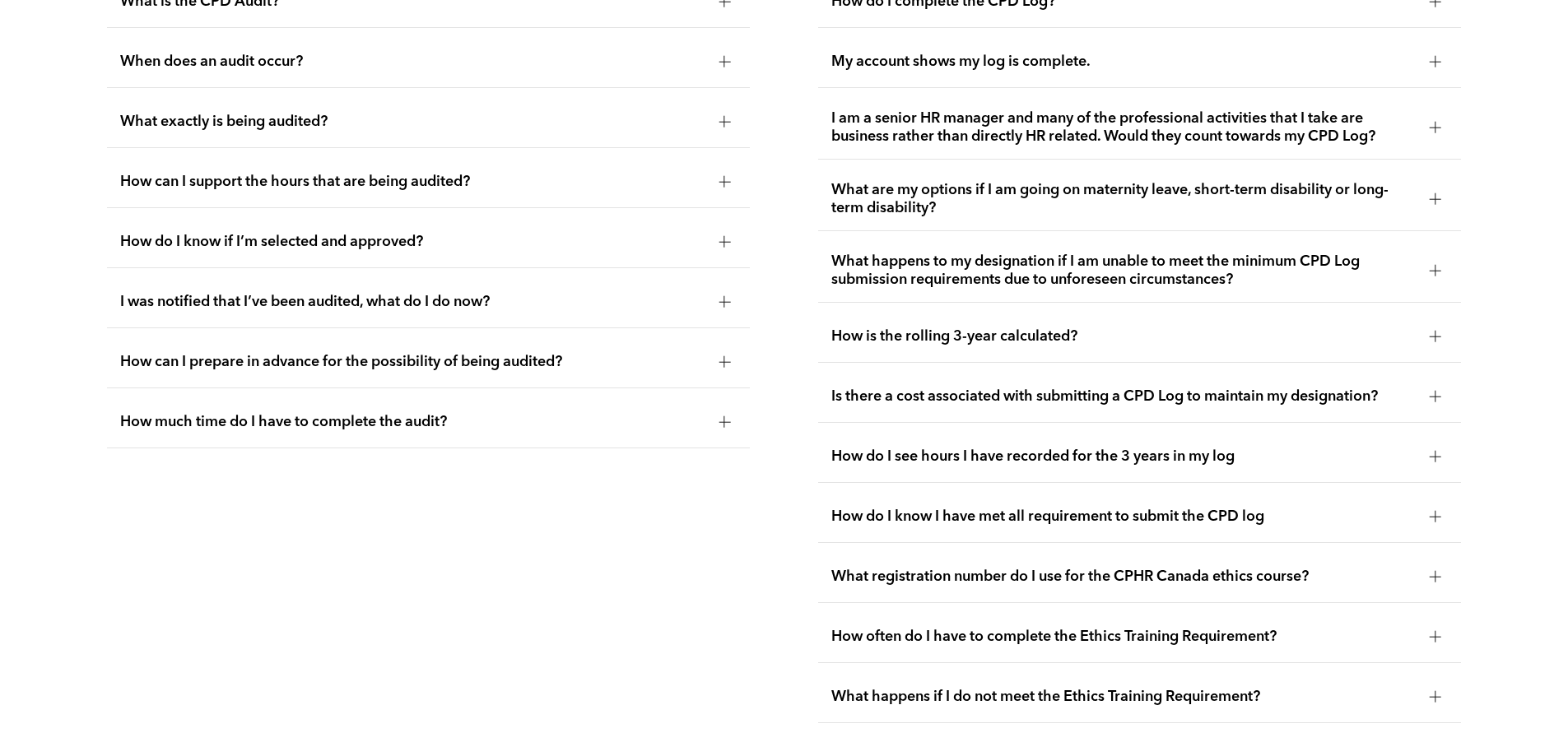
scroll to position [3297, 0]
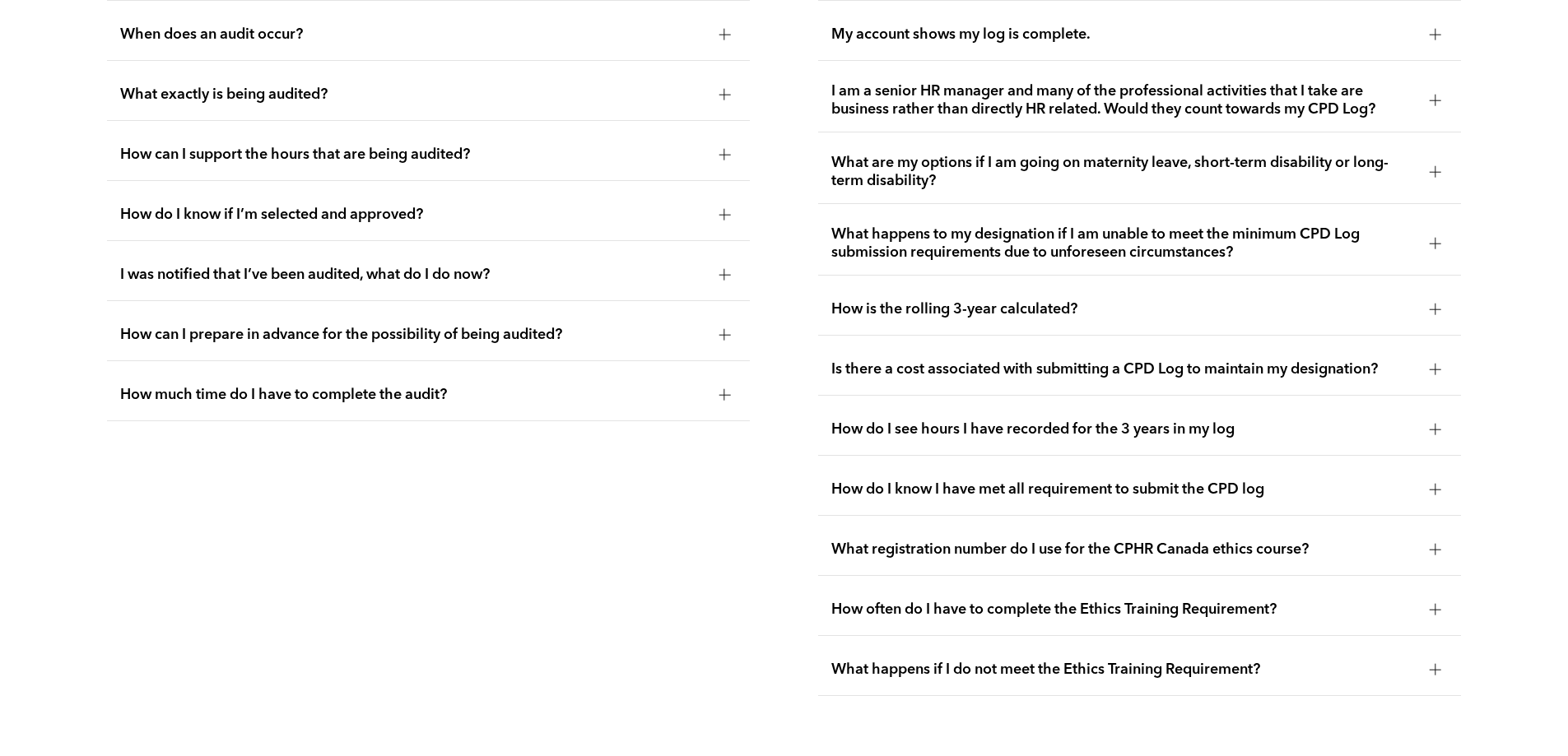
click at [1324, 378] on span "Is there a cost associated with submitting a CPD Log to maintain my designation?" at bounding box center [1124, 369] width 585 height 18
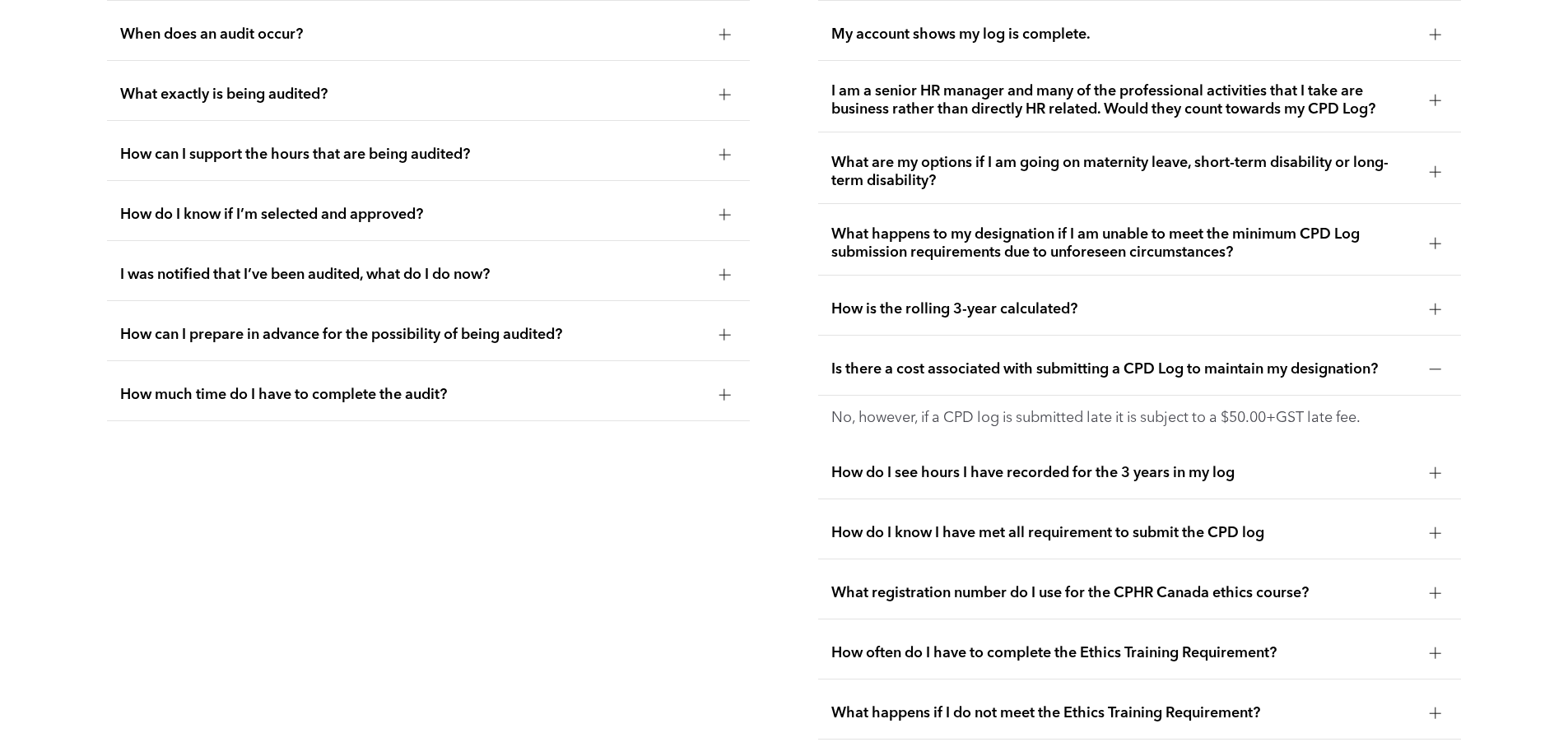
click at [1324, 378] on span "Is there a cost associated with submitting a CPD Log to maintain my designation?" at bounding box center [1124, 369] width 585 height 18
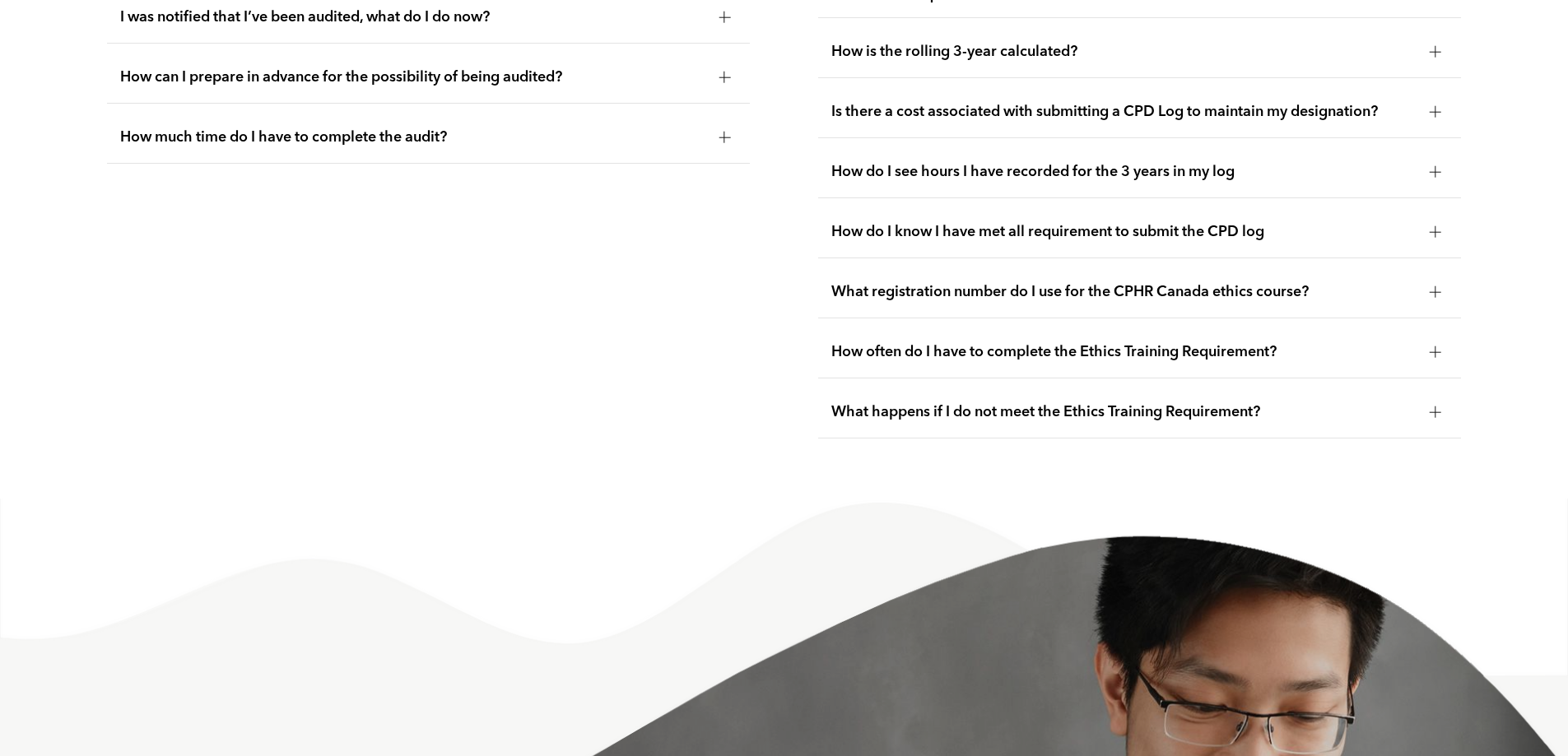
scroll to position [3389, 0]
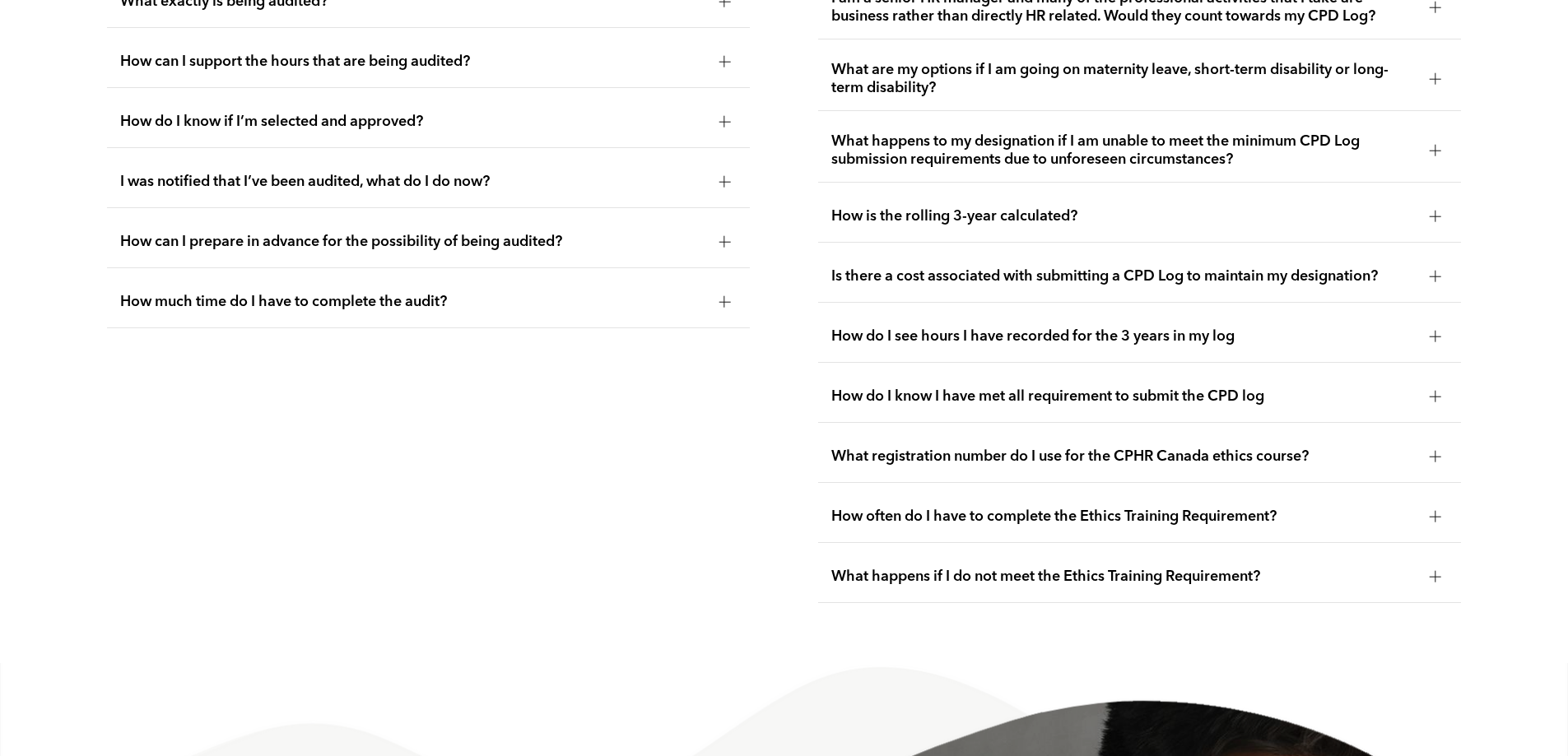
click at [1032, 482] on div "What registration number do I use for the CPHR Canada ethics course?" at bounding box center [1140, 456] width 643 height 52
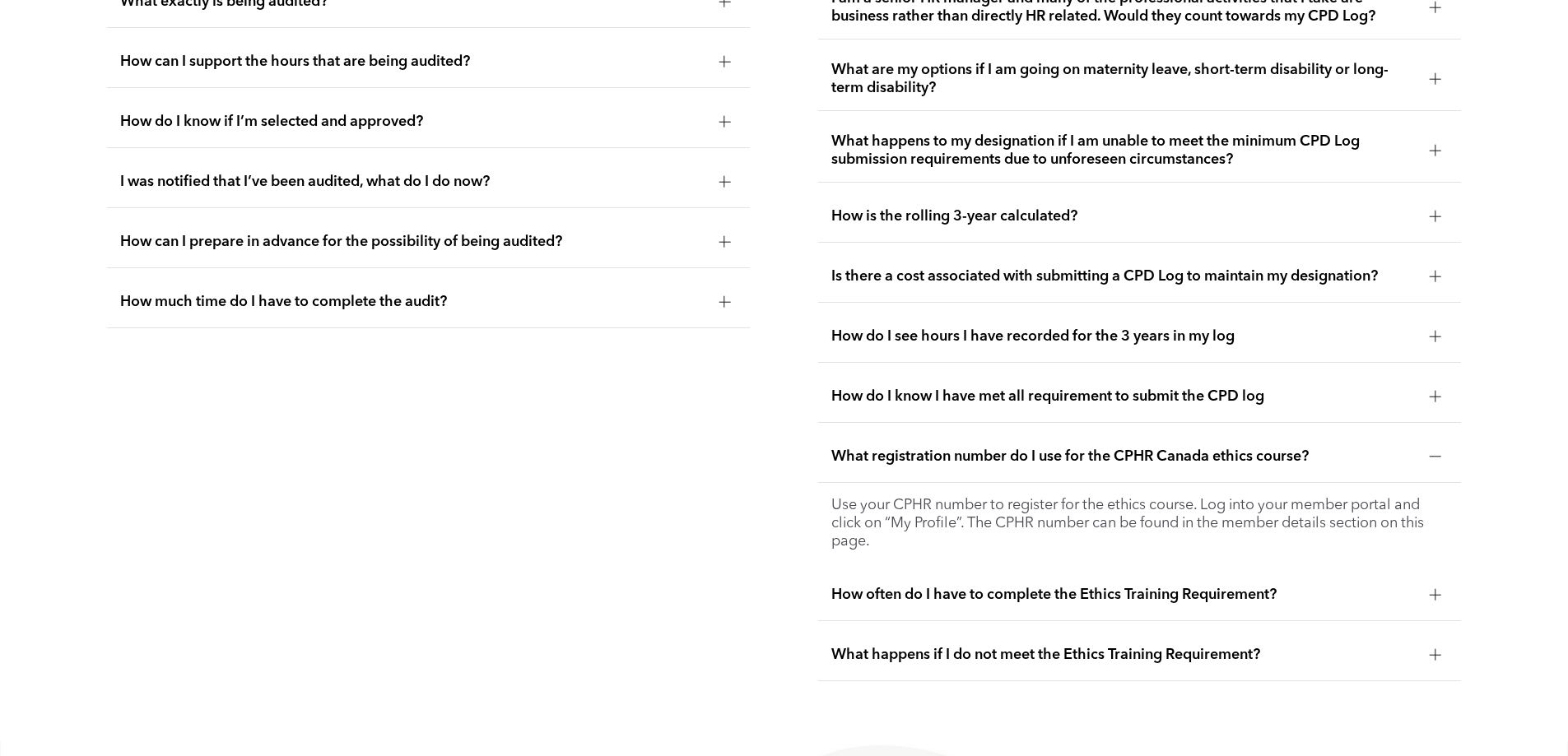
click at [975, 518] on p "Use your CPHR number to register for the ethics course. Log into your member po…" at bounding box center [1140, 523] width 617 height 54
click at [1024, 422] on div "How do I know I have met all requirement to submit the CPD log" at bounding box center [1140, 396] width 643 height 52
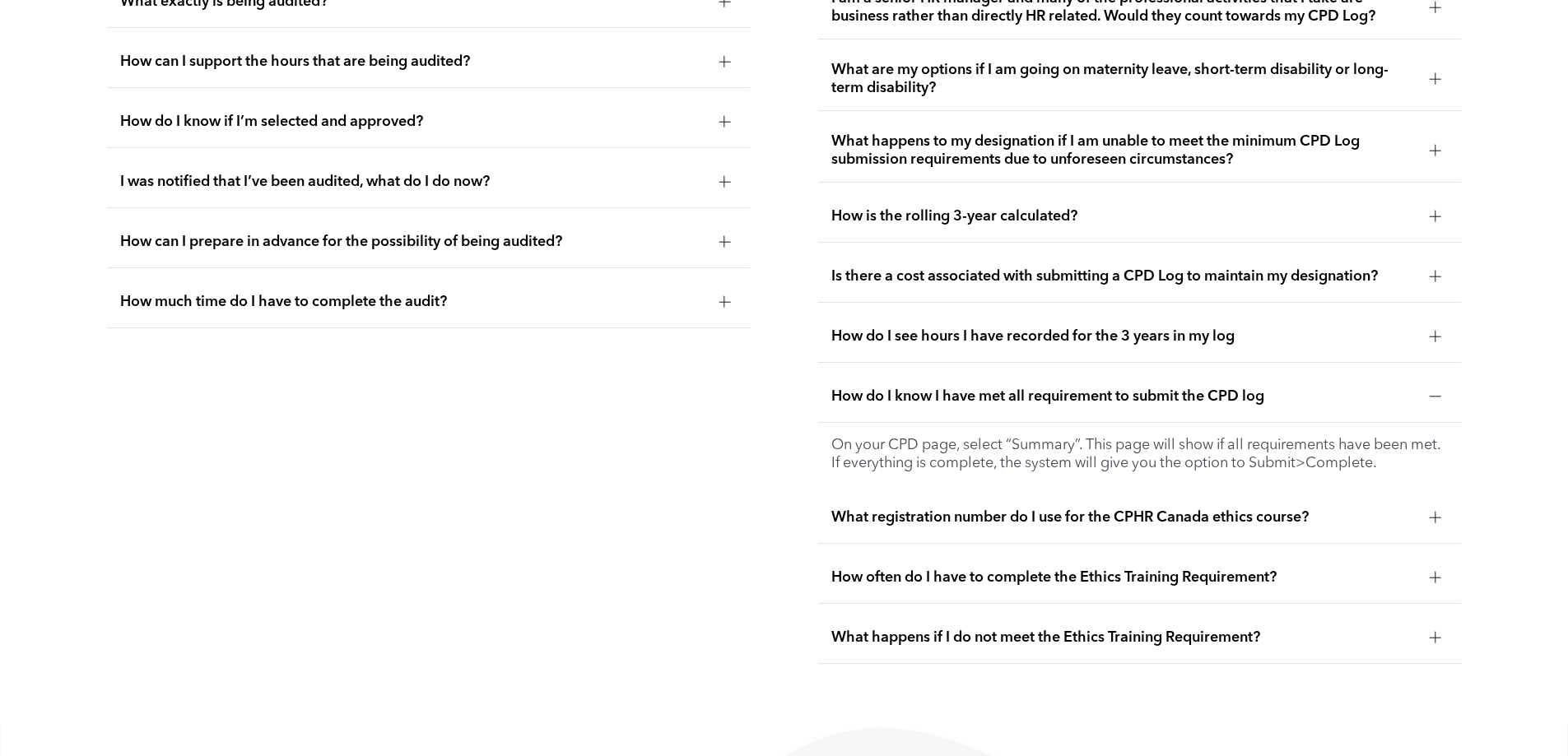
click at [1024, 422] on div "How do I know I have met all requirement to submit the CPD log" at bounding box center [1140, 396] width 643 height 52
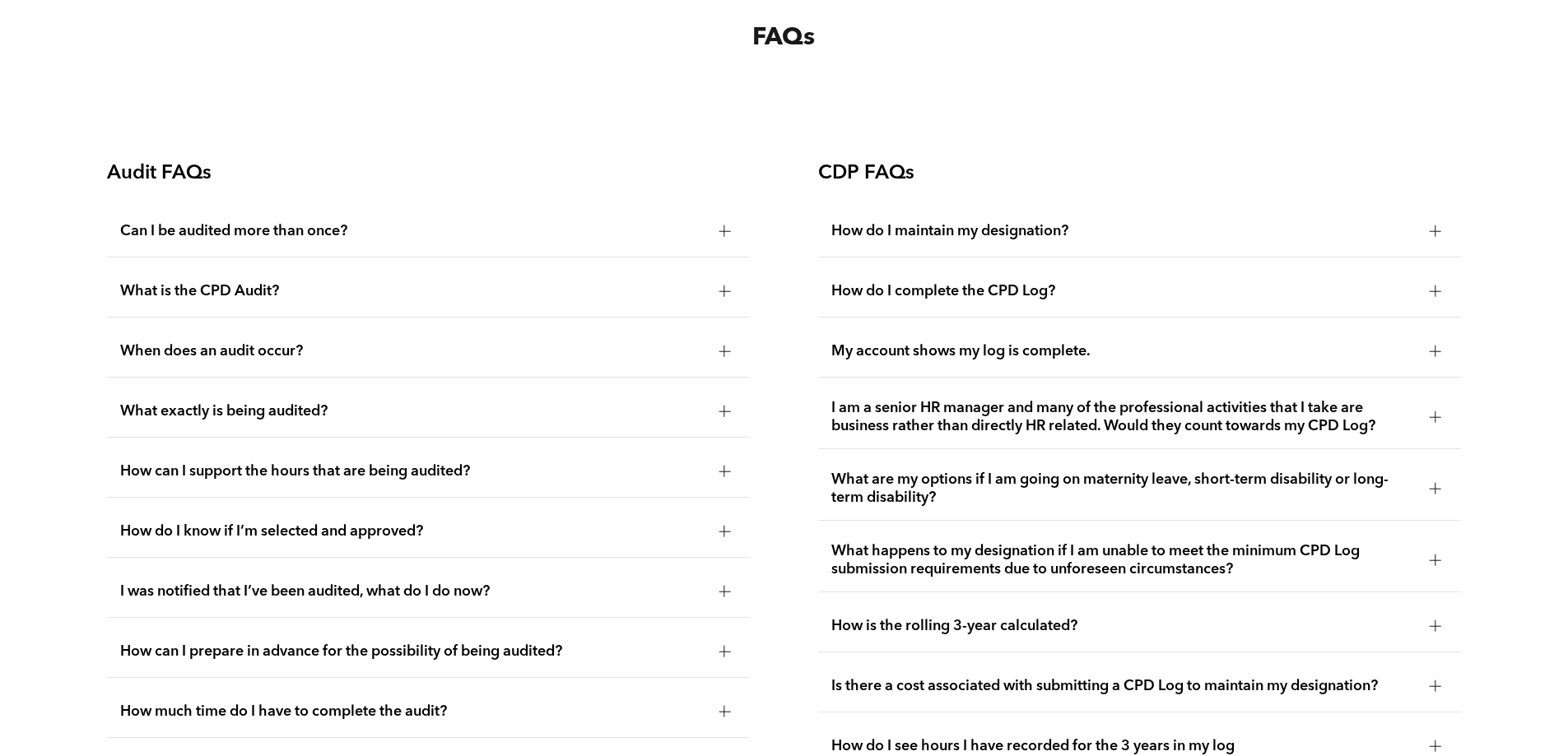
scroll to position [2978, 0]
click at [988, 573] on span "What happens to my designation if I am unable to meet the minimum CPD Log submi…" at bounding box center [1124, 561] width 585 height 37
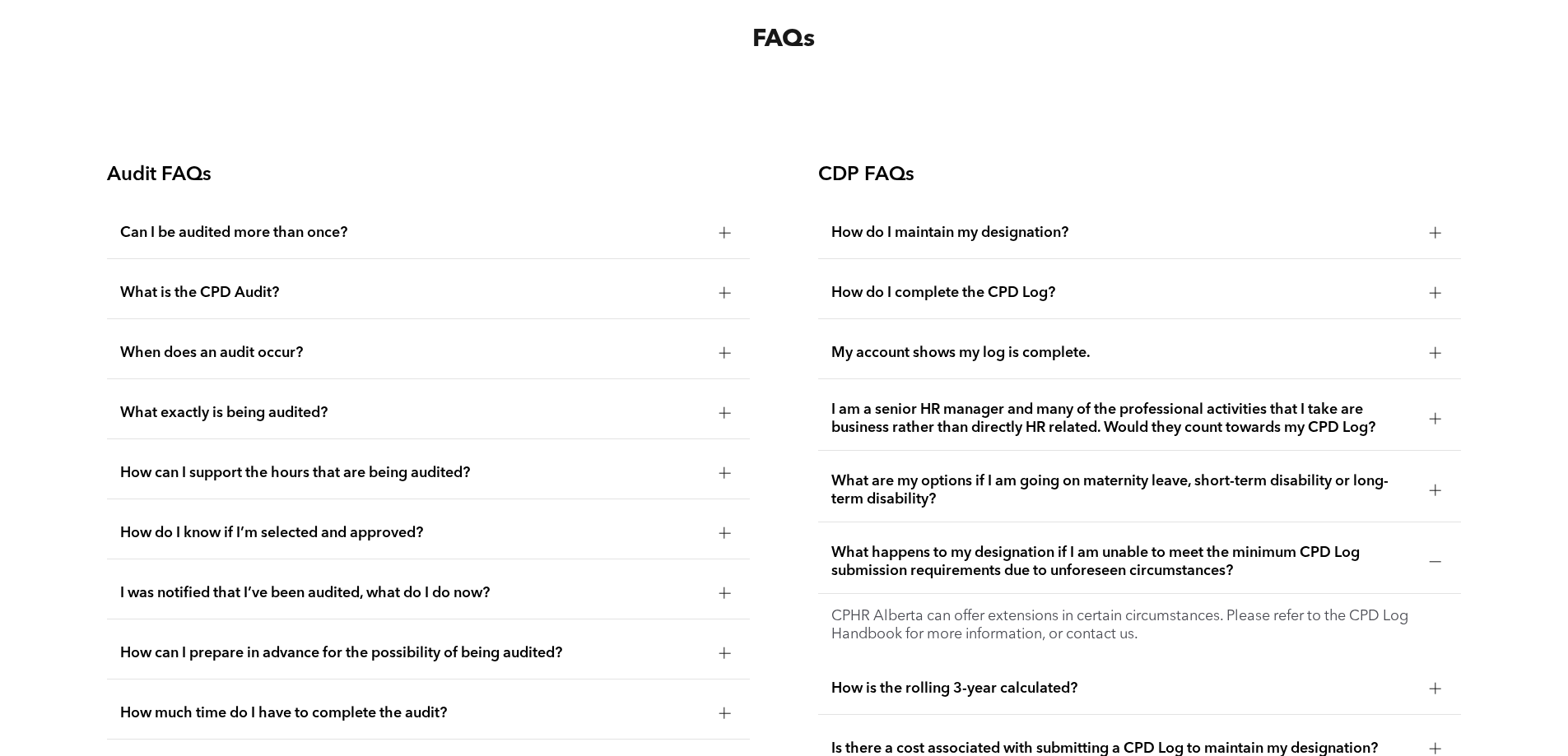
click at [978, 594] on div "What happens to my designation if I am unable to meet the minimum CPD Log submi…" at bounding box center [1140, 562] width 643 height 64
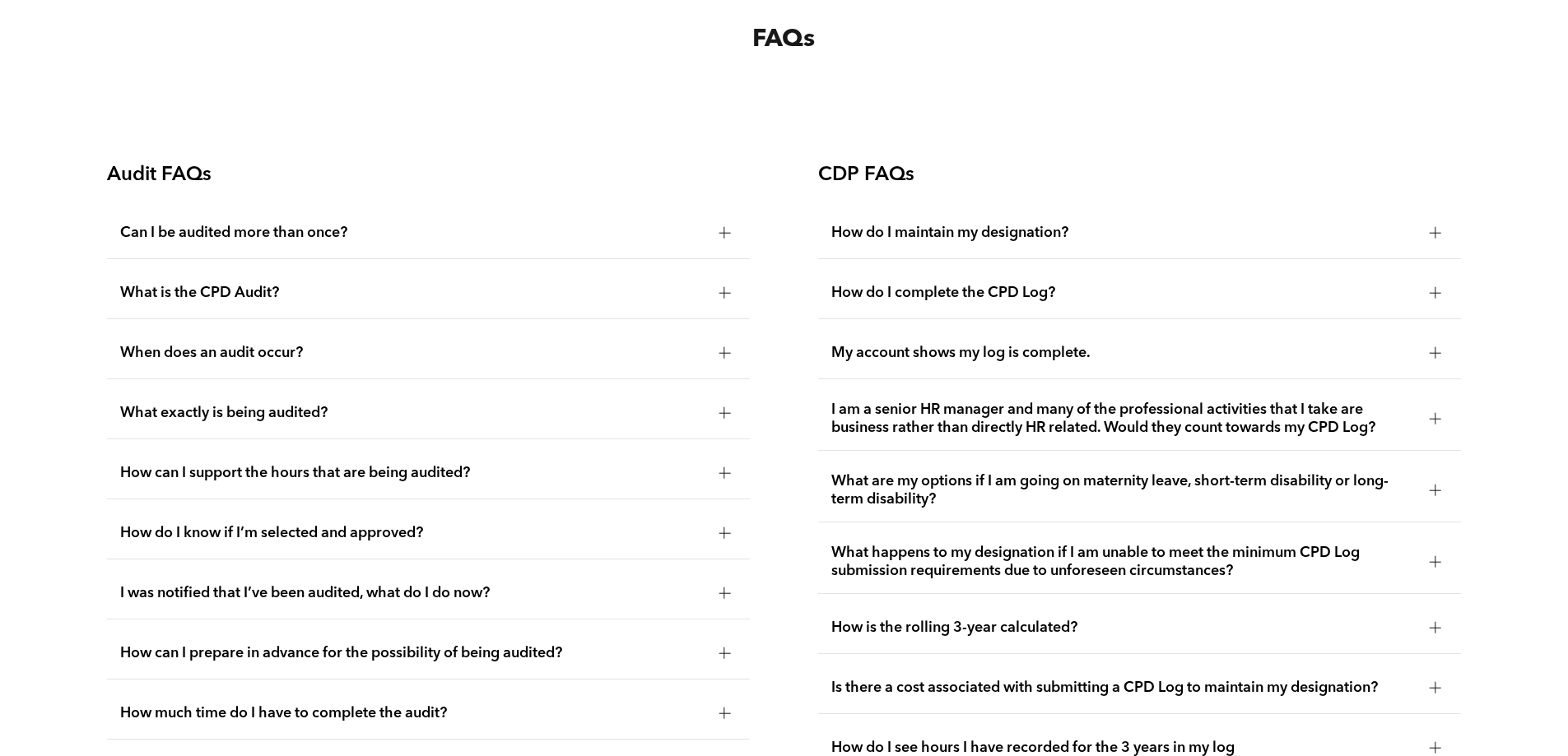
click at [973, 242] on span "How do I maintain my designation?" at bounding box center [1124, 232] width 585 height 18
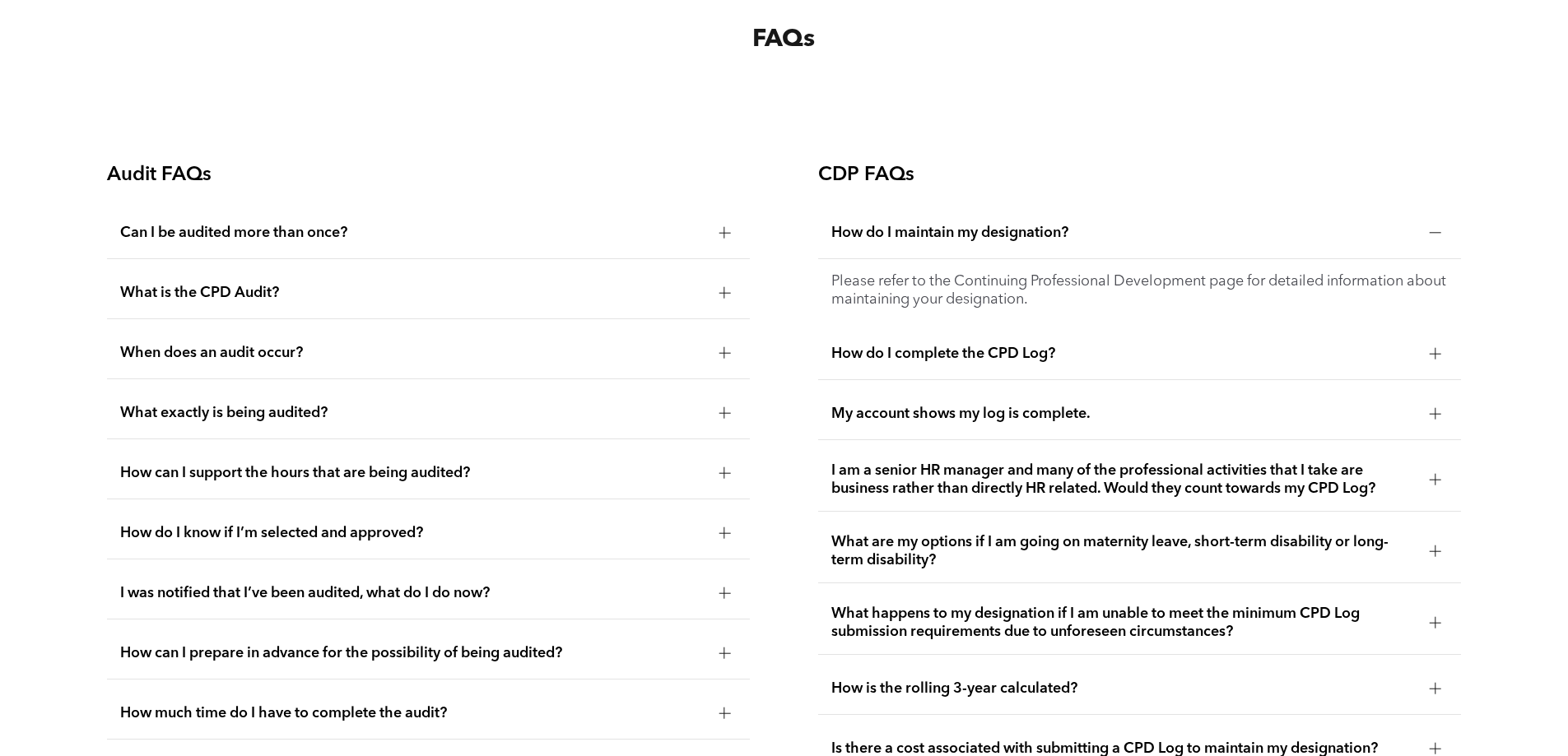
click at [964, 363] on span "How do I complete the CPD Log?" at bounding box center [1124, 353] width 585 height 18
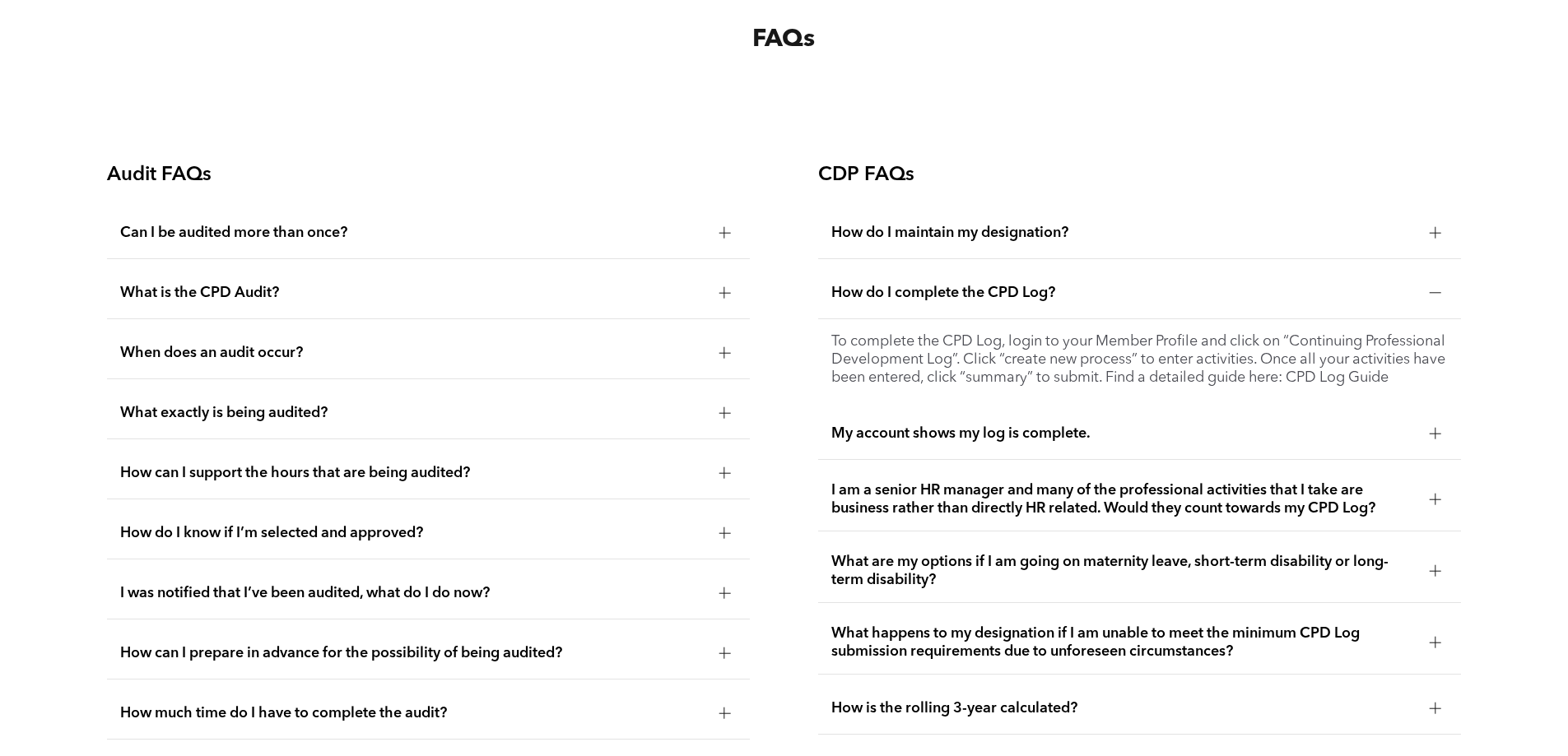
click at [952, 442] on span "My account shows my log is complete." at bounding box center [1124, 433] width 585 height 18
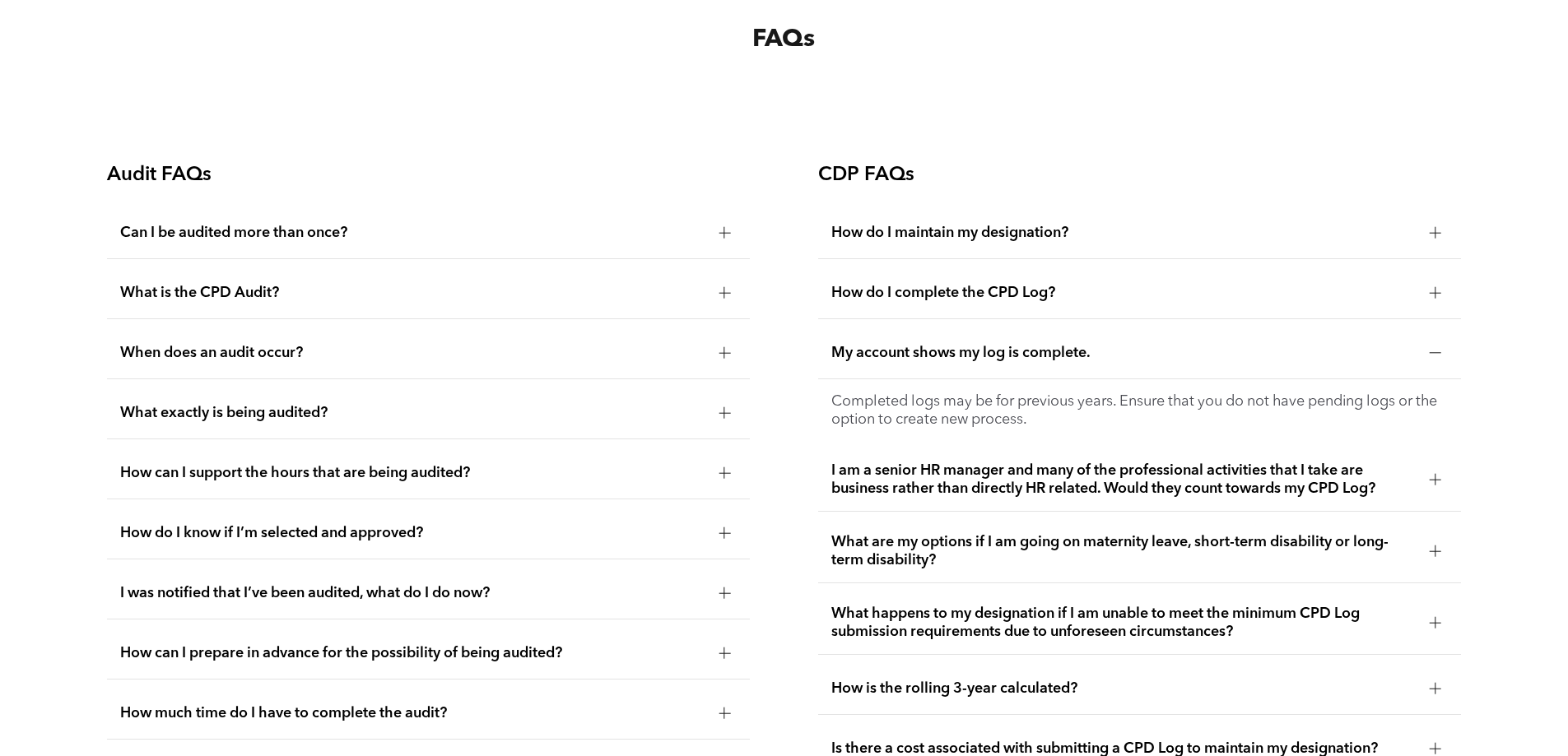
click at [953, 496] on span "I am a senior HR manager and many of the professional activities that I take ar…" at bounding box center [1124, 480] width 585 height 37
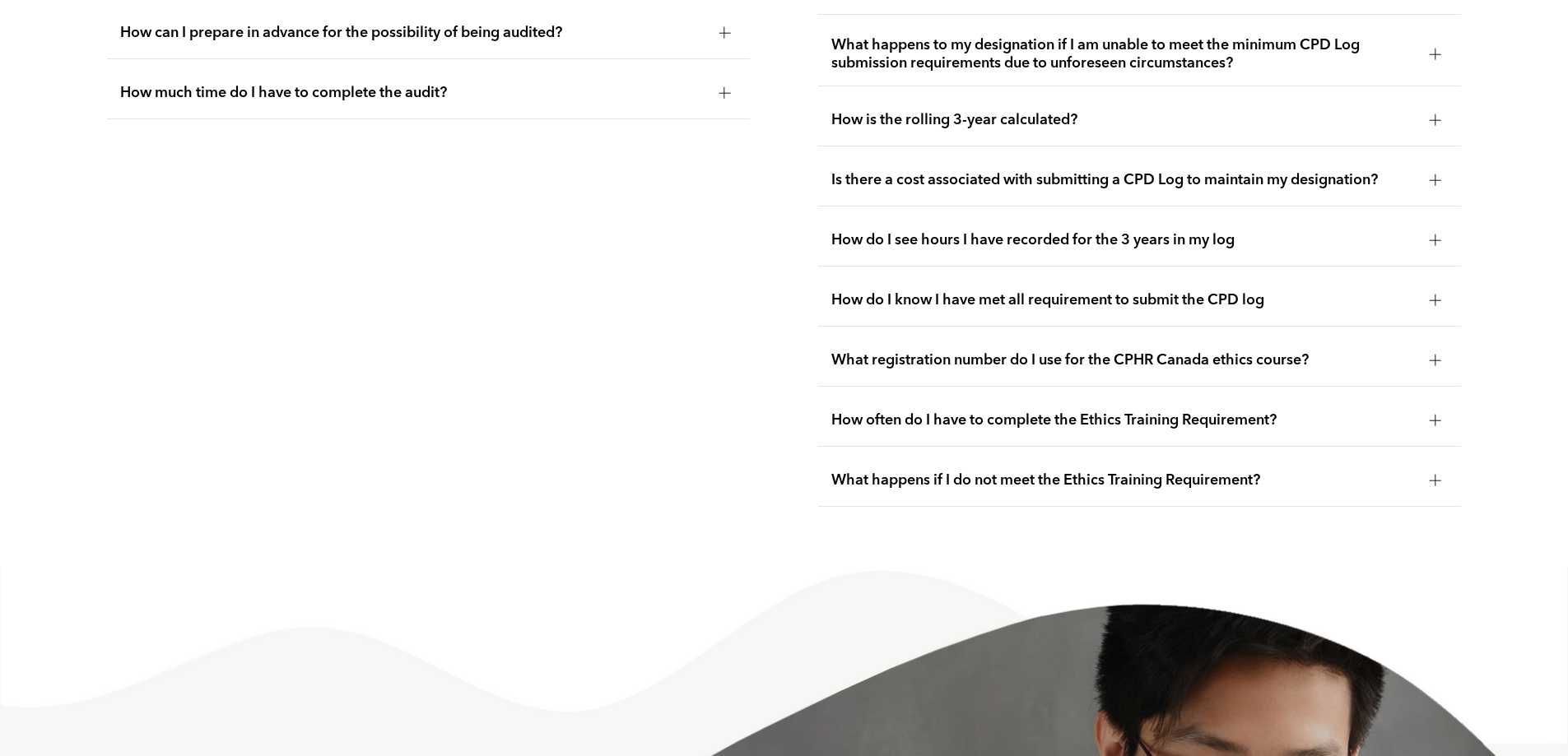
scroll to position [3637, 0]
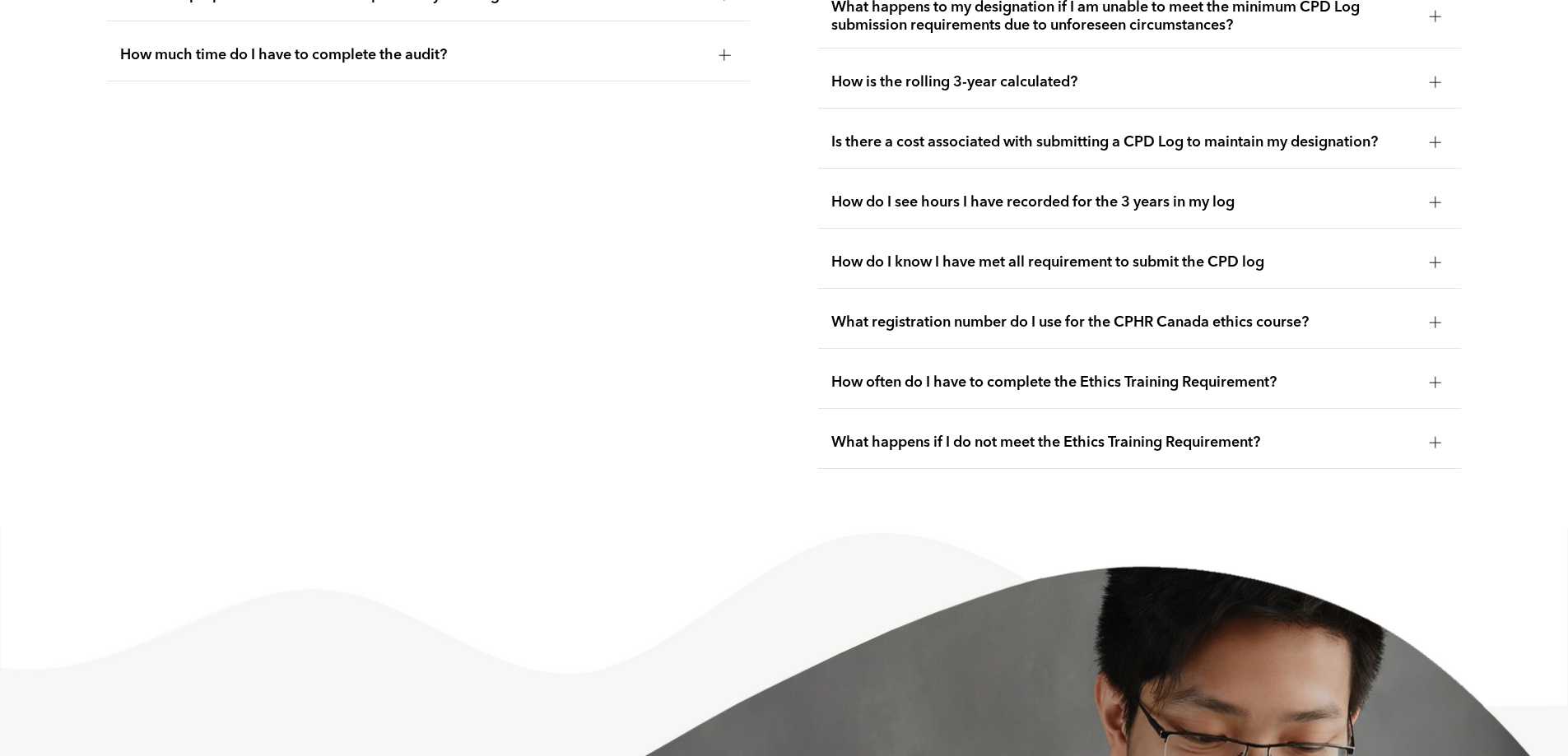
click at [867, 332] on span "What registration number do I use for the CPHR Canada ethics course?" at bounding box center [1124, 322] width 585 height 18
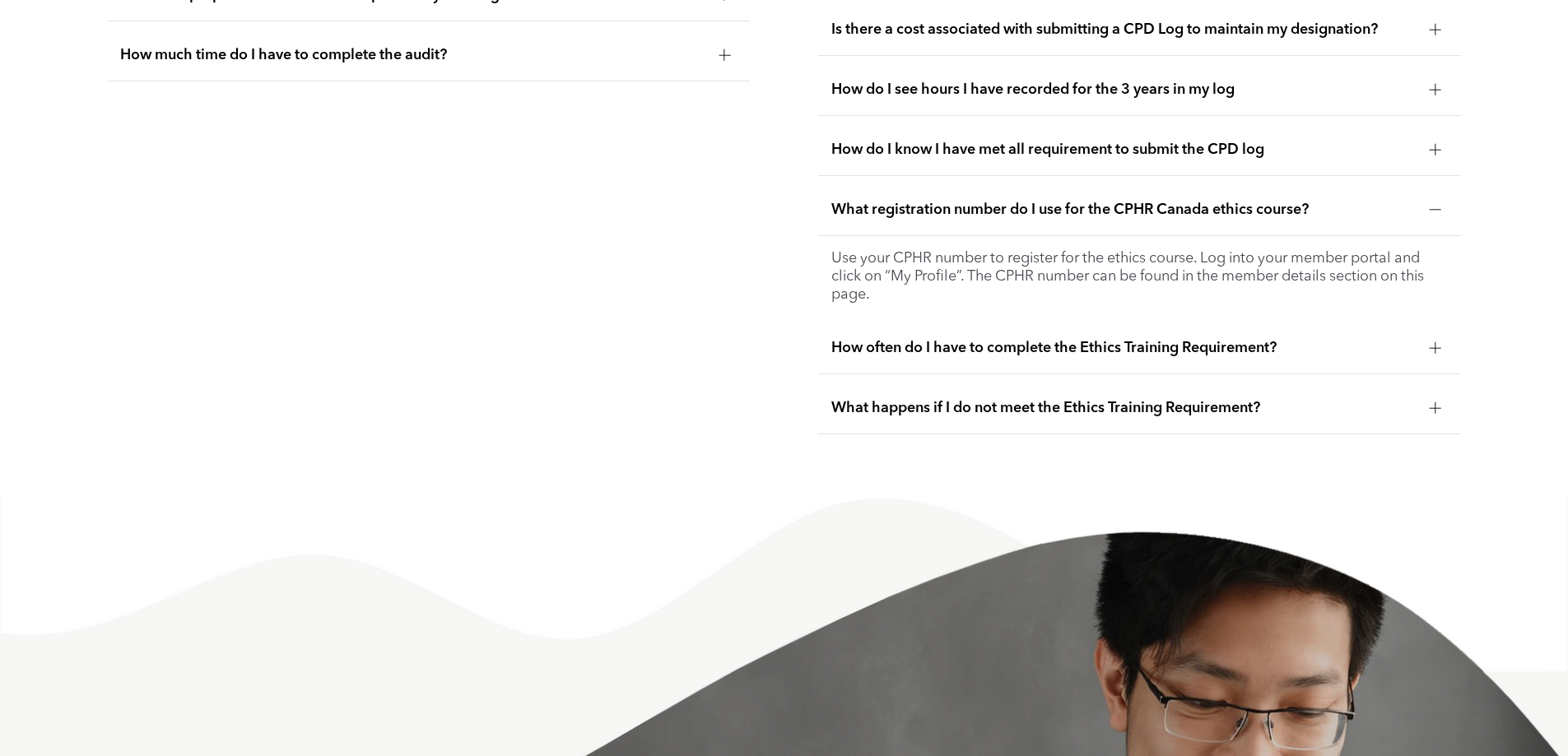
click at [948, 219] on span "What registration number do I use for the CPHR Canada ethics course?" at bounding box center [1124, 209] width 585 height 18
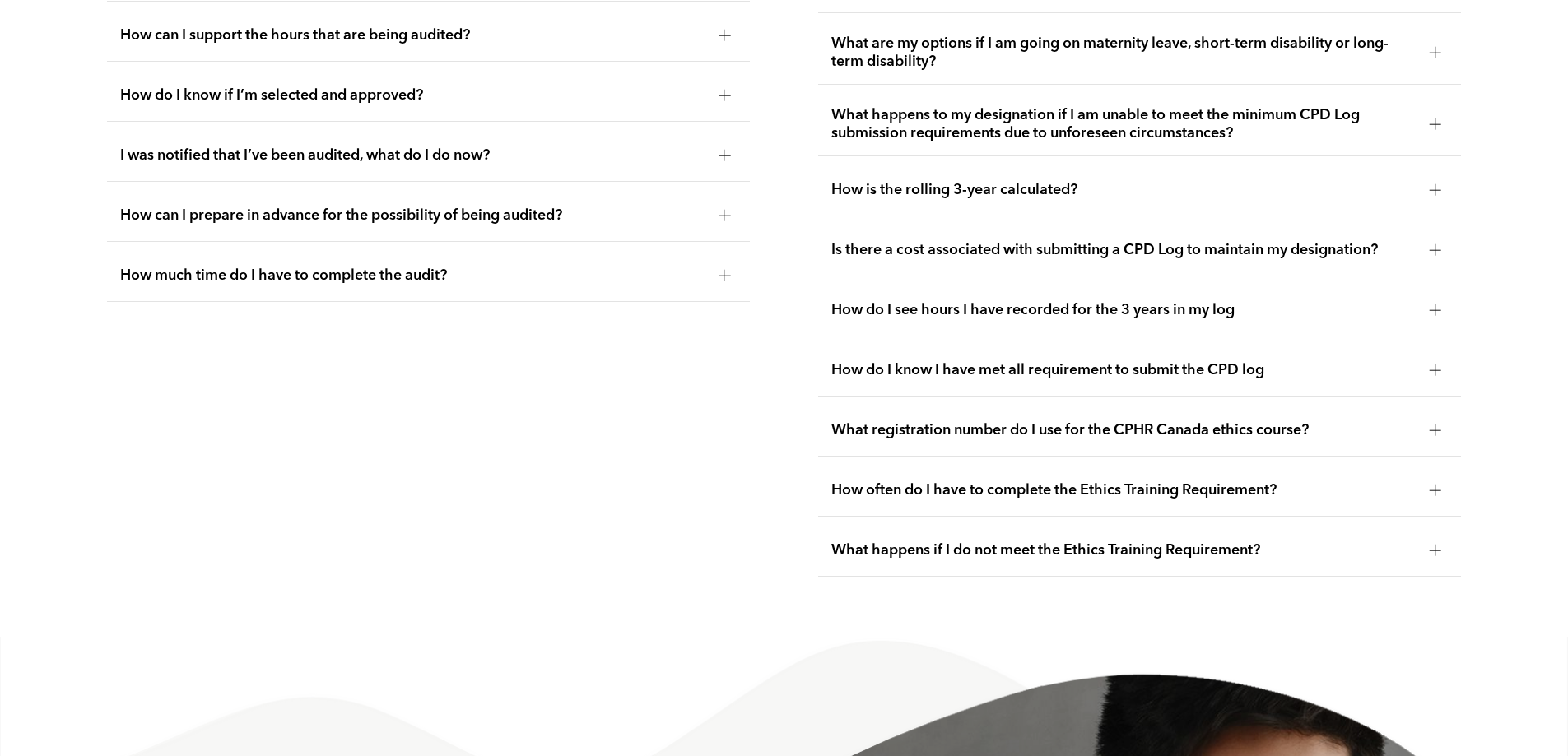
scroll to position [3308, 0]
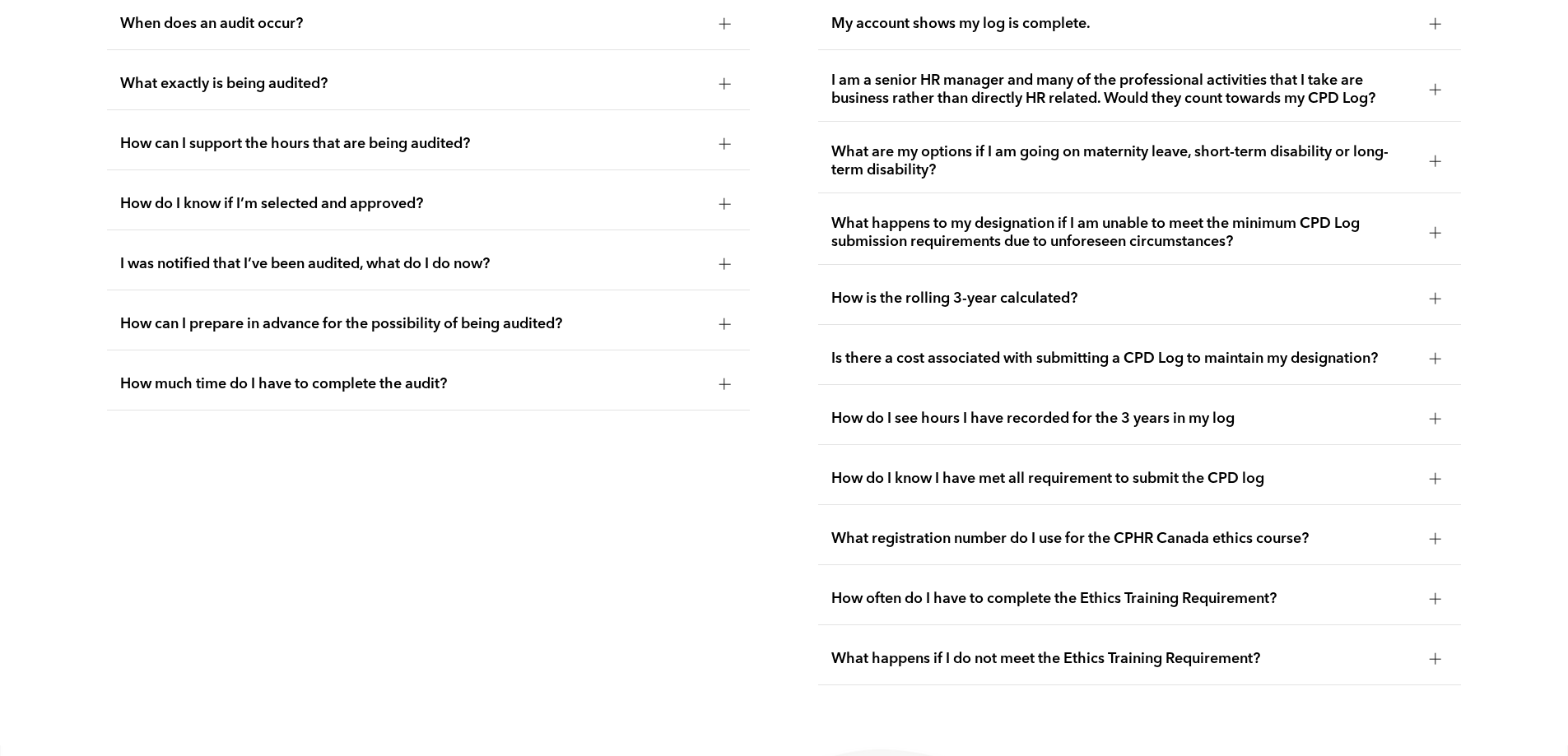
click at [950, 367] on span "Is there a cost associated with submitting a CPD Log to maintain my designation?" at bounding box center [1124, 358] width 585 height 18
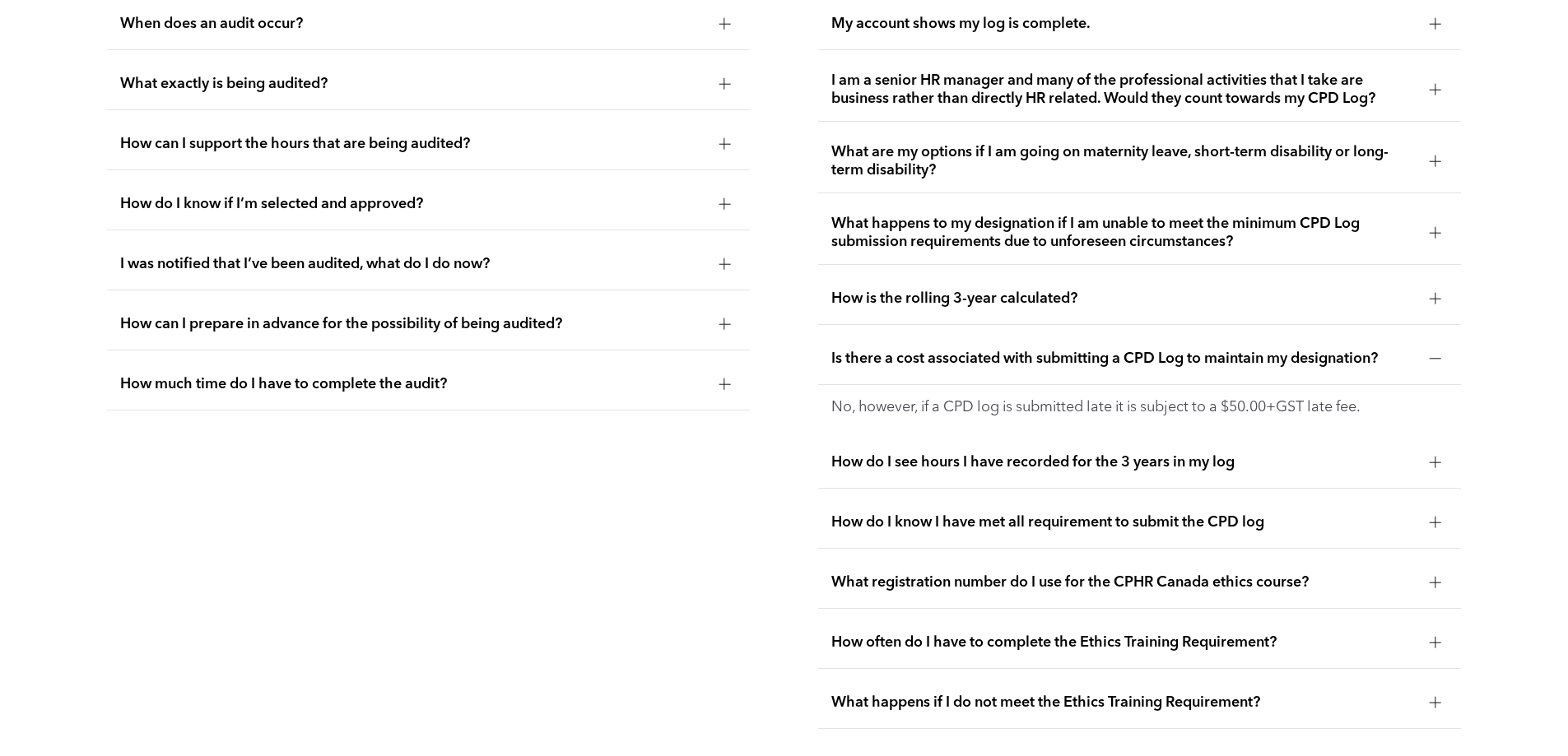
click at [951, 367] on span "Is there a cost associated with submitting a CPD Log to maintain my designation?" at bounding box center [1124, 358] width 585 height 18
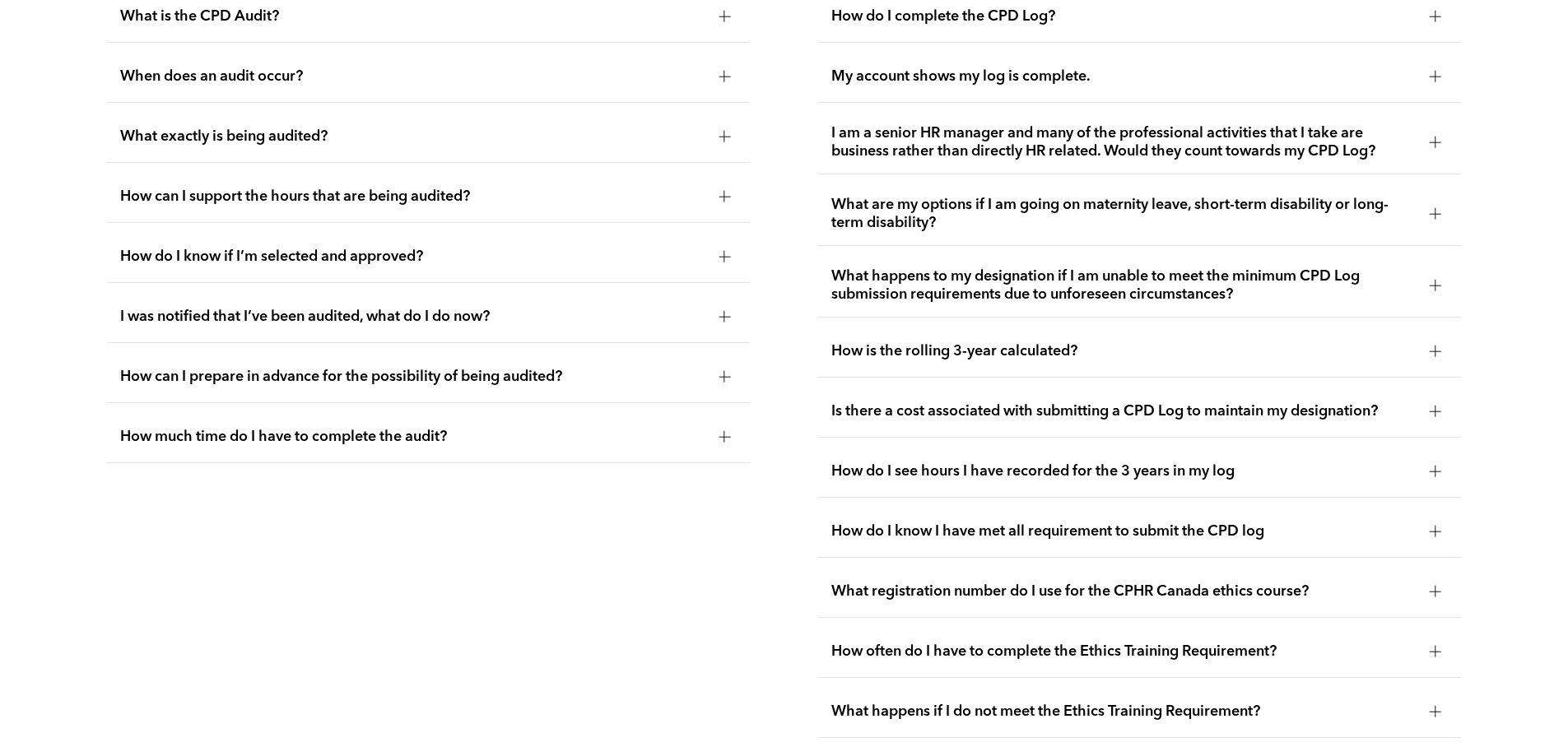
scroll to position [3225, 0]
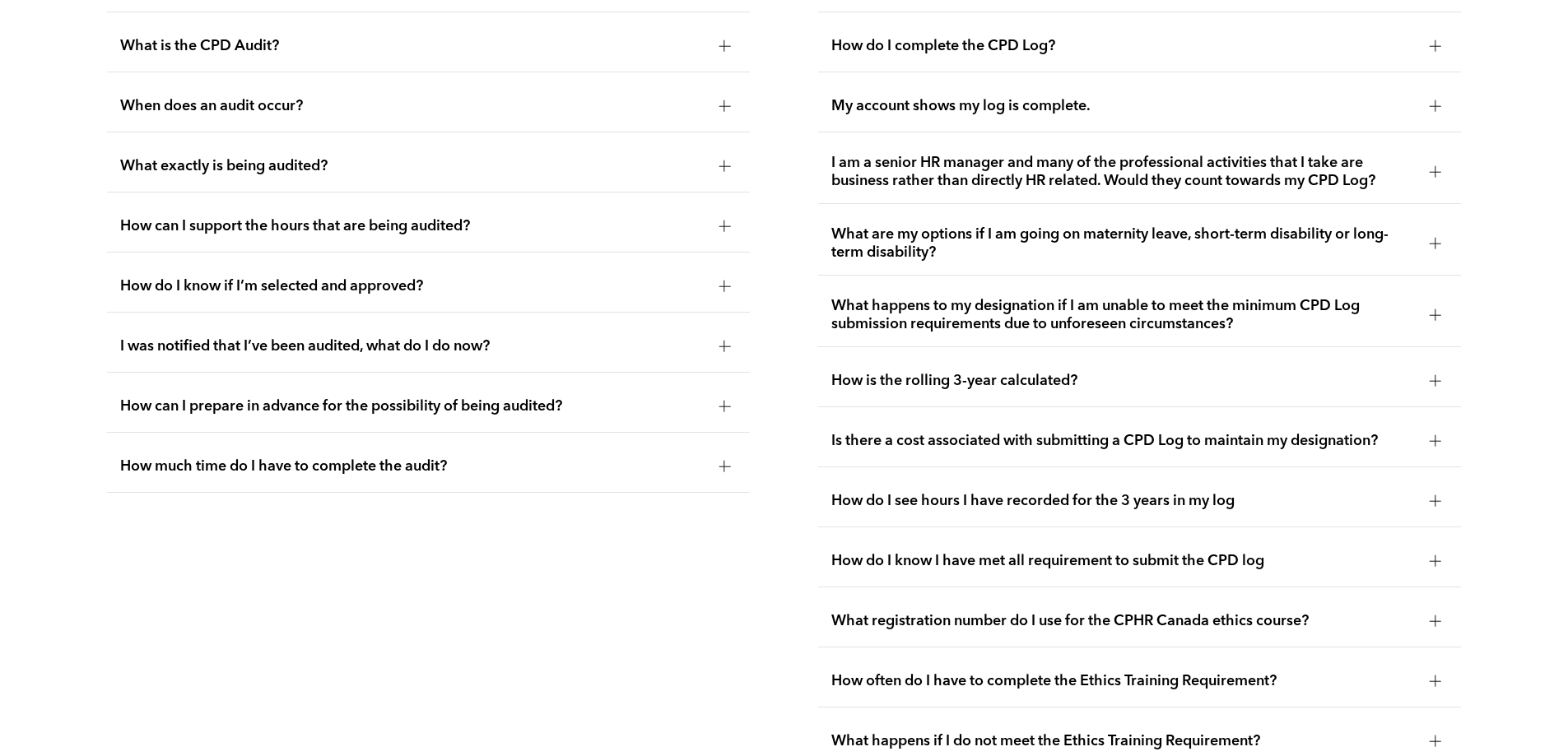
click at [953, 369] on div "How is the rolling 3-year calculated?" at bounding box center [1140, 380] width 643 height 52
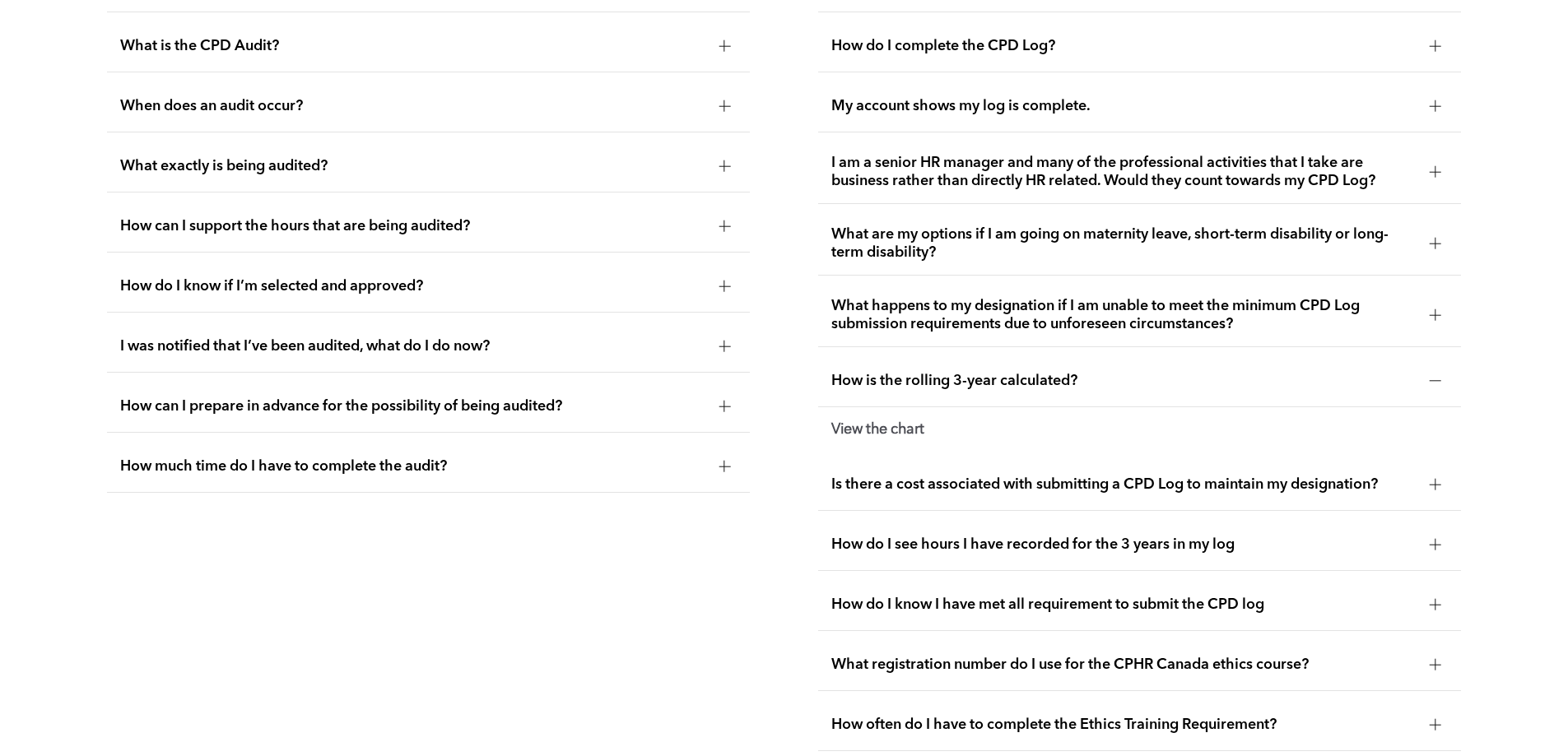
click at [912, 435] on strong "View the chart" at bounding box center [877, 429] width 93 height 15
click at [911, 437] on strong "View the chart" at bounding box center [877, 429] width 93 height 15
click at [906, 437] on strong "View the chart" at bounding box center [877, 429] width 93 height 15
click at [903, 437] on strong "View the chart" at bounding box center [877, 429] width 93 height 15
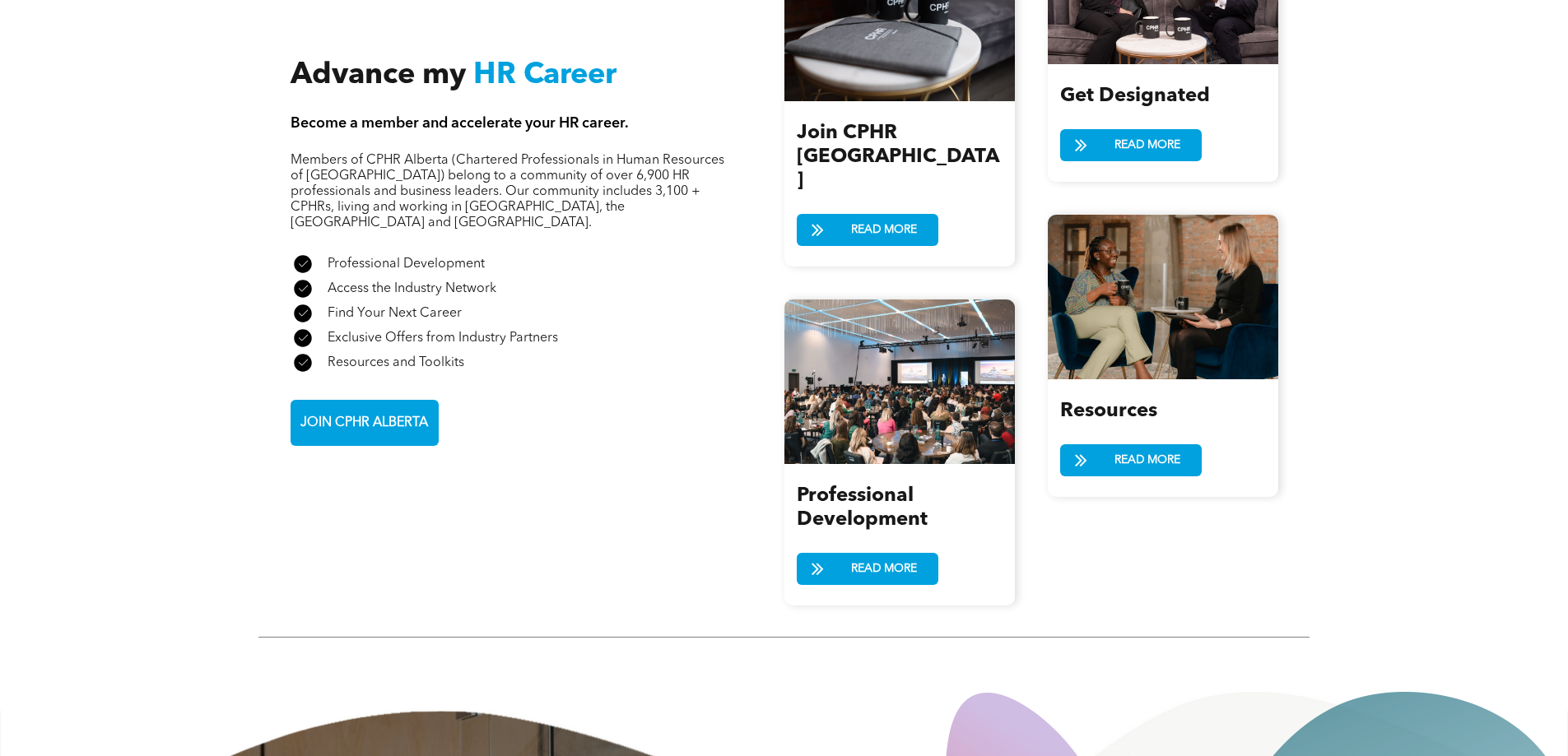
scroll to position [1924, 0]
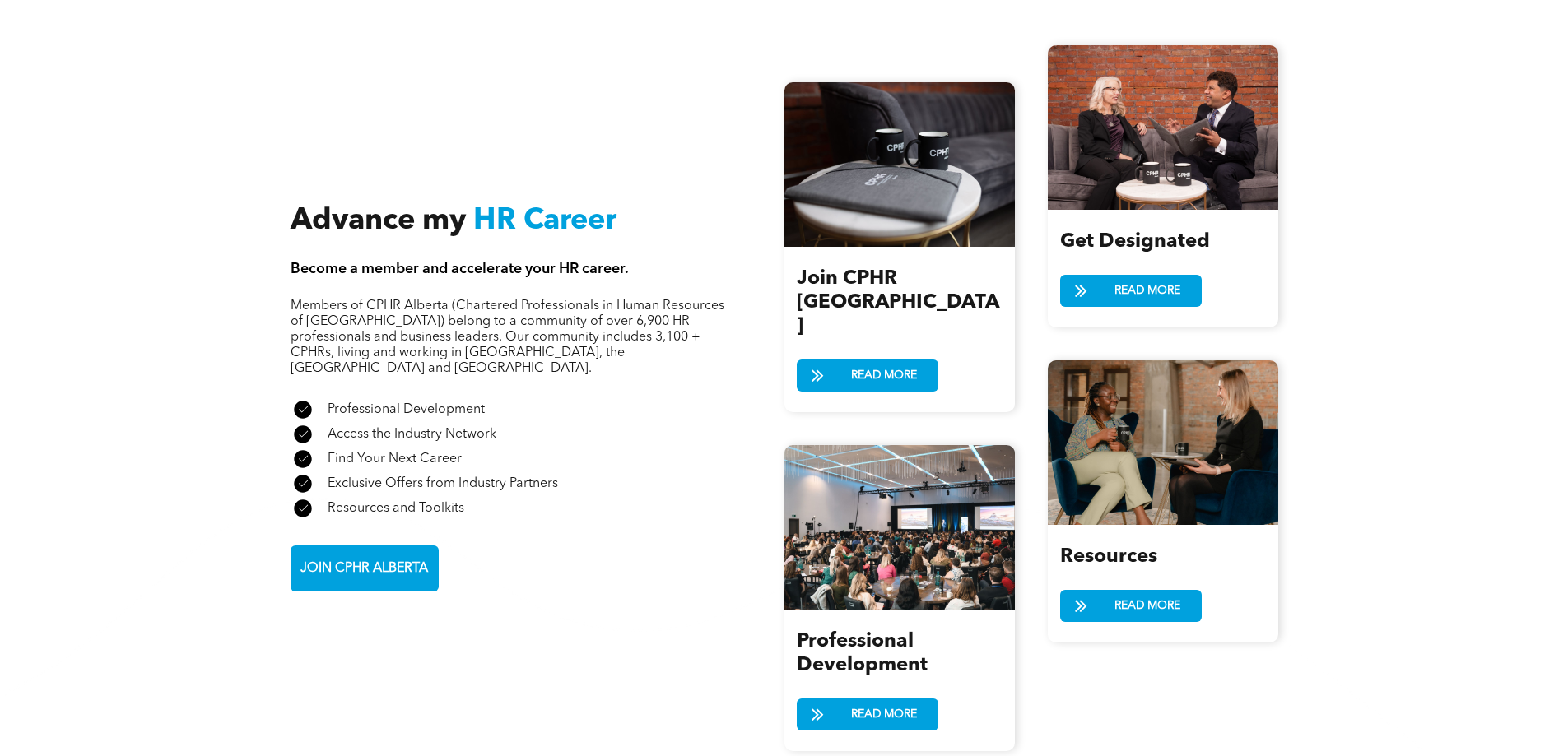
click at [509, 475] on div "Advance my HR Career Become a member and accelerate your HR career. Members of …" at bounding box center [537, 398] width 494 height 388
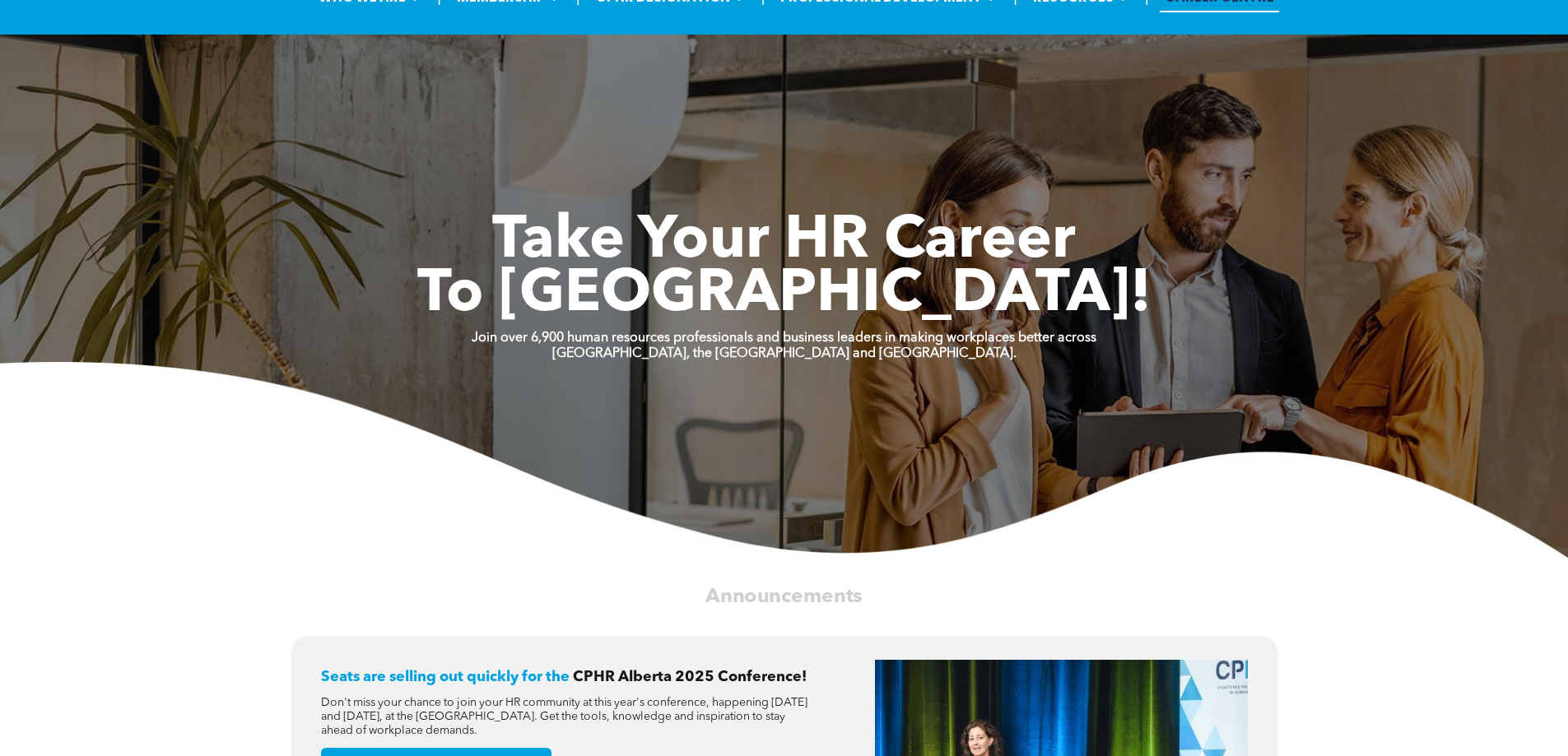
scroll to position [0, 0]
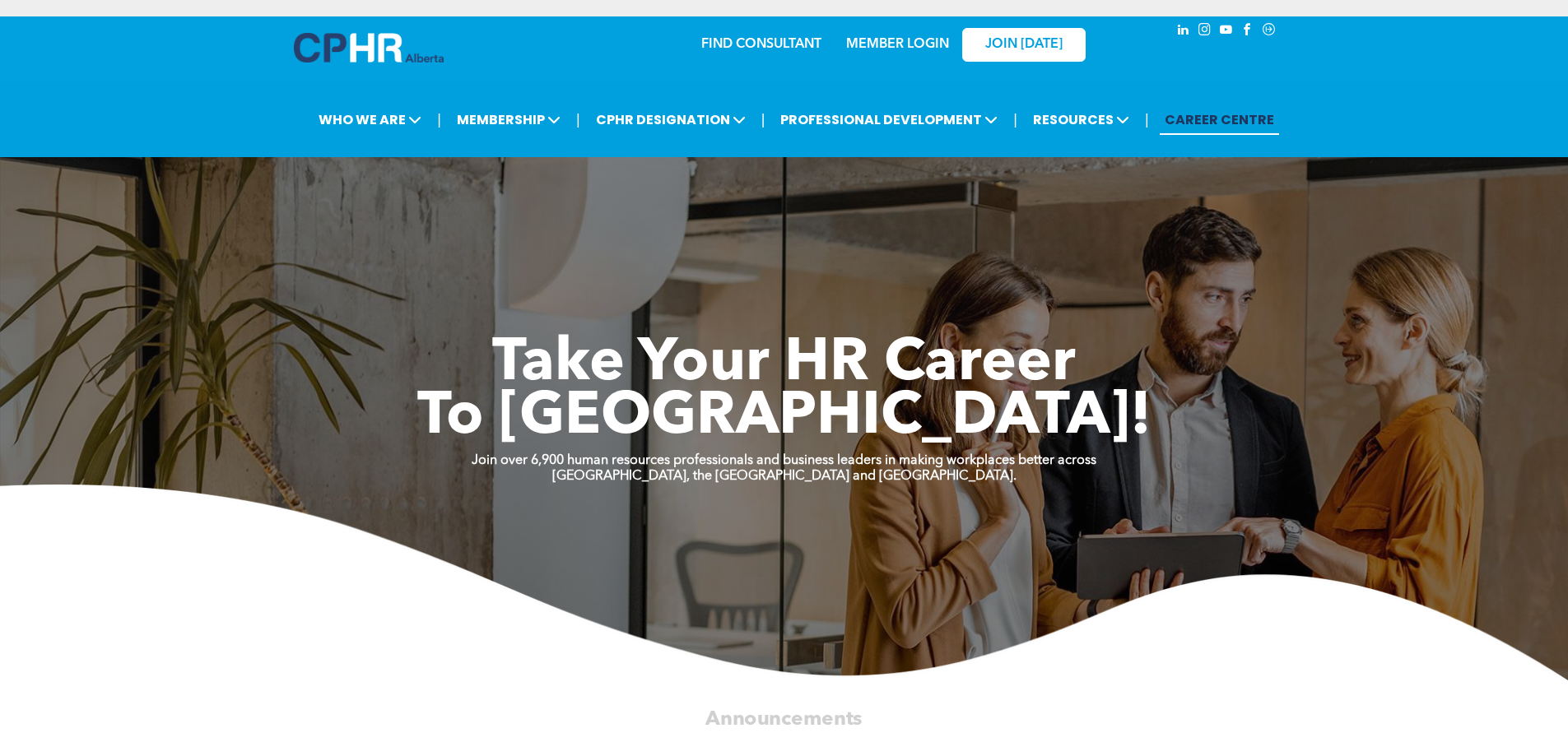
drag, startPoint x: 881, startPoint y: 32, endPoint x: 896, endPoint y: 51, distance: 24.2
click at [881, 32] on div "MEMBER LOGIN" at bounding box center [897, 39] width 107 height 30
click at [900, 57] on div "MEMBER LOGIN" at bounding box center [862, 43] width 152 height 52
click at [921, 41] on link "MEMBER LOGIN" at bounding box center [898, 44] width 103 height 13
